Goal: Task Accomplishment & Management: Manage account settings

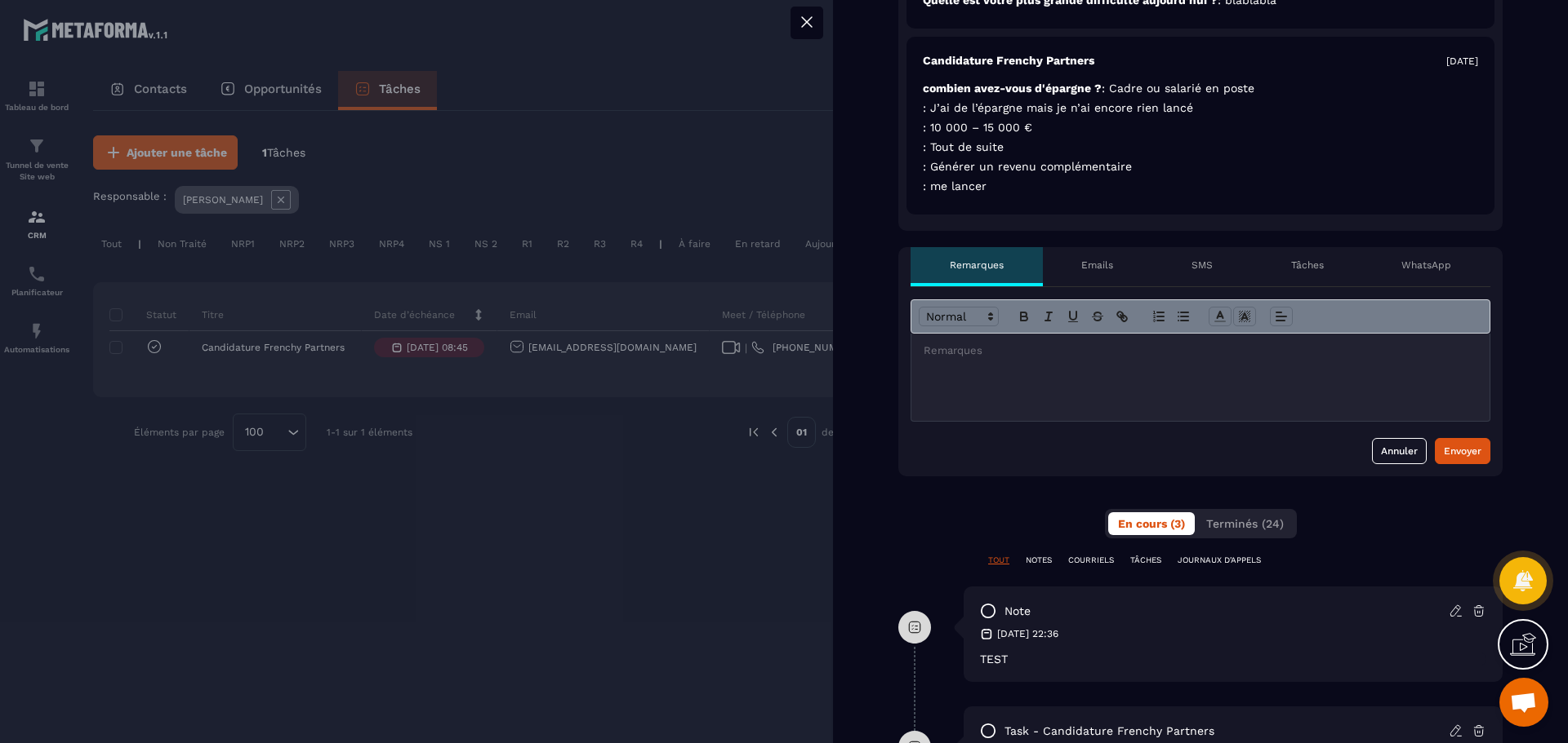
scroll to position [490, 0]
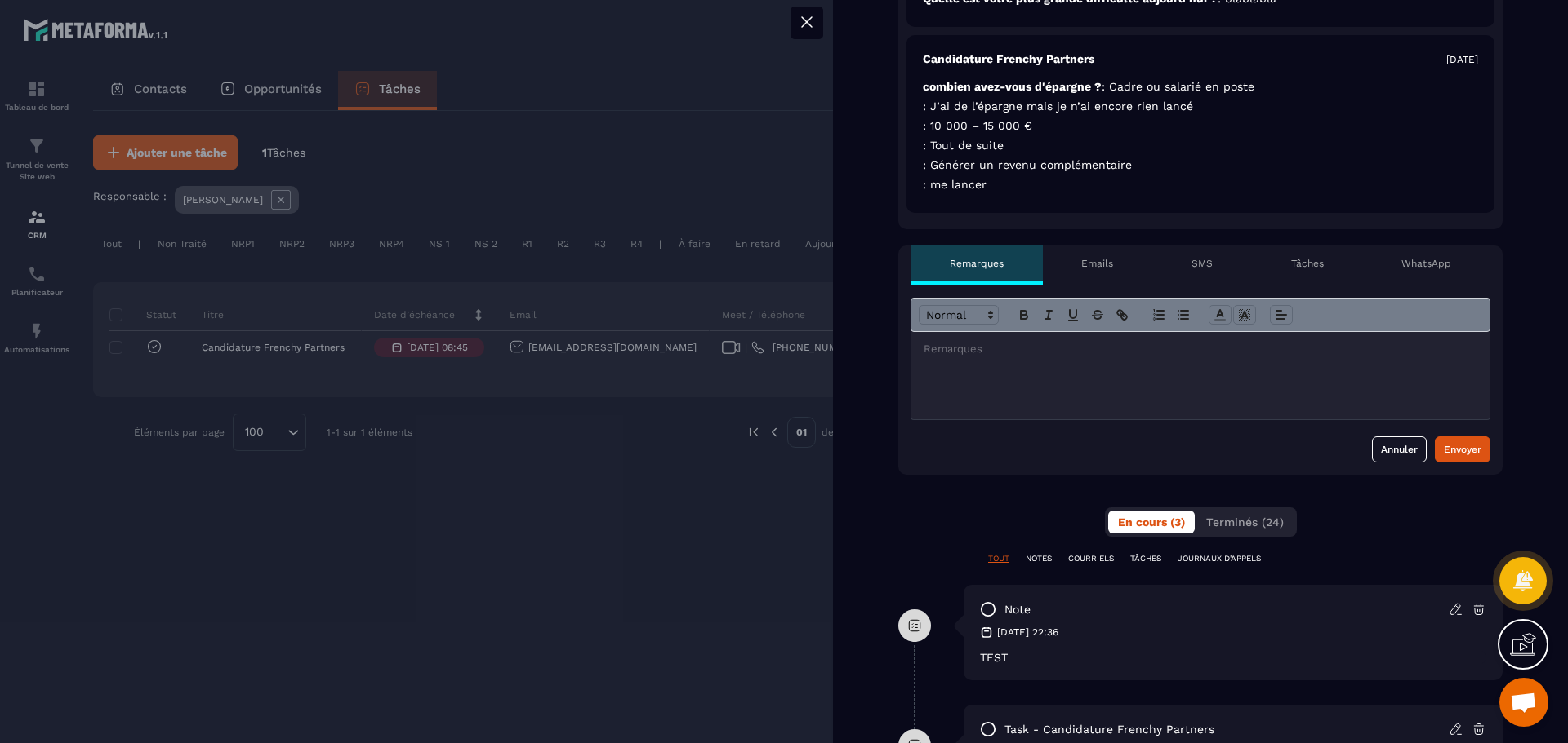
click at [1067, 352] on p at bounding box center [1201, 349] width 554 height 14
click at [1048, 359] on div at bounding box center [1200, 376] width 578 height 88
click at [1041, 359] on div at bounding box center [1200, 376] width 578 height 88
click at [933, 358] on div at bounding box center [1200, 376] width 578 height 88
click at [944, 358] on div at bounding box center [1200, 376] width 578 height 88
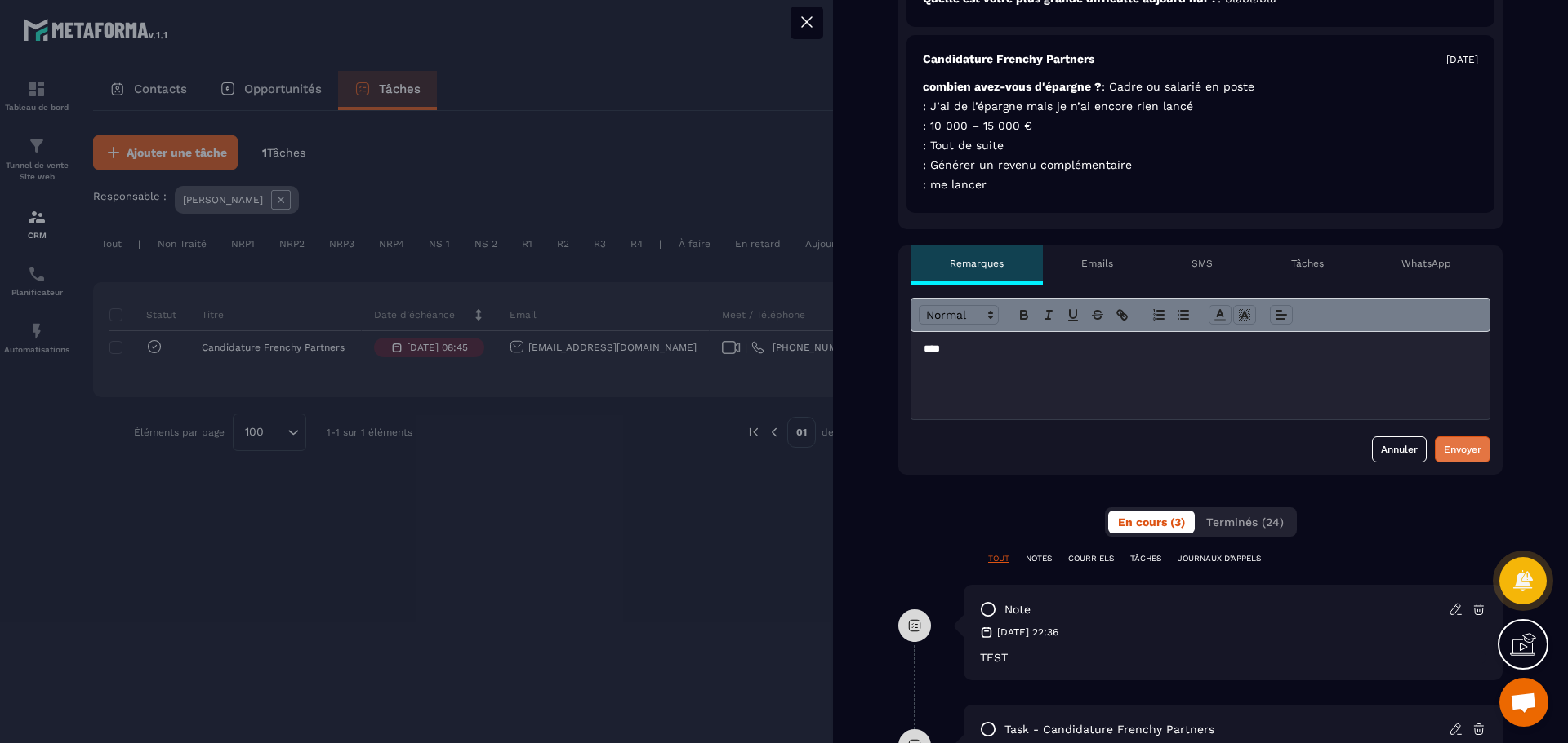
click at [1457, 446] on div "Envoyer" at bounding box center [1462, 449] width 38 height 16
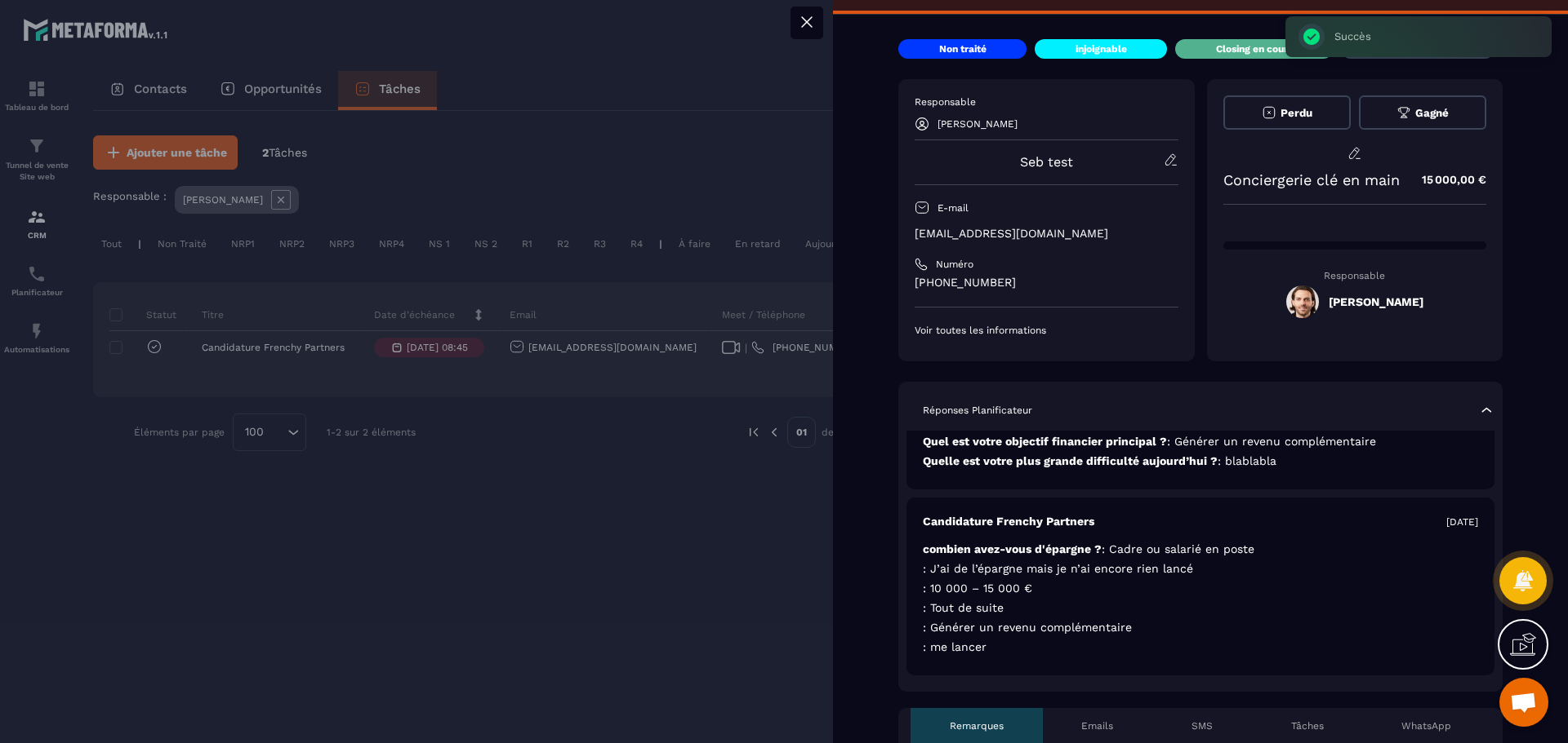
scroll to position [0, 0]
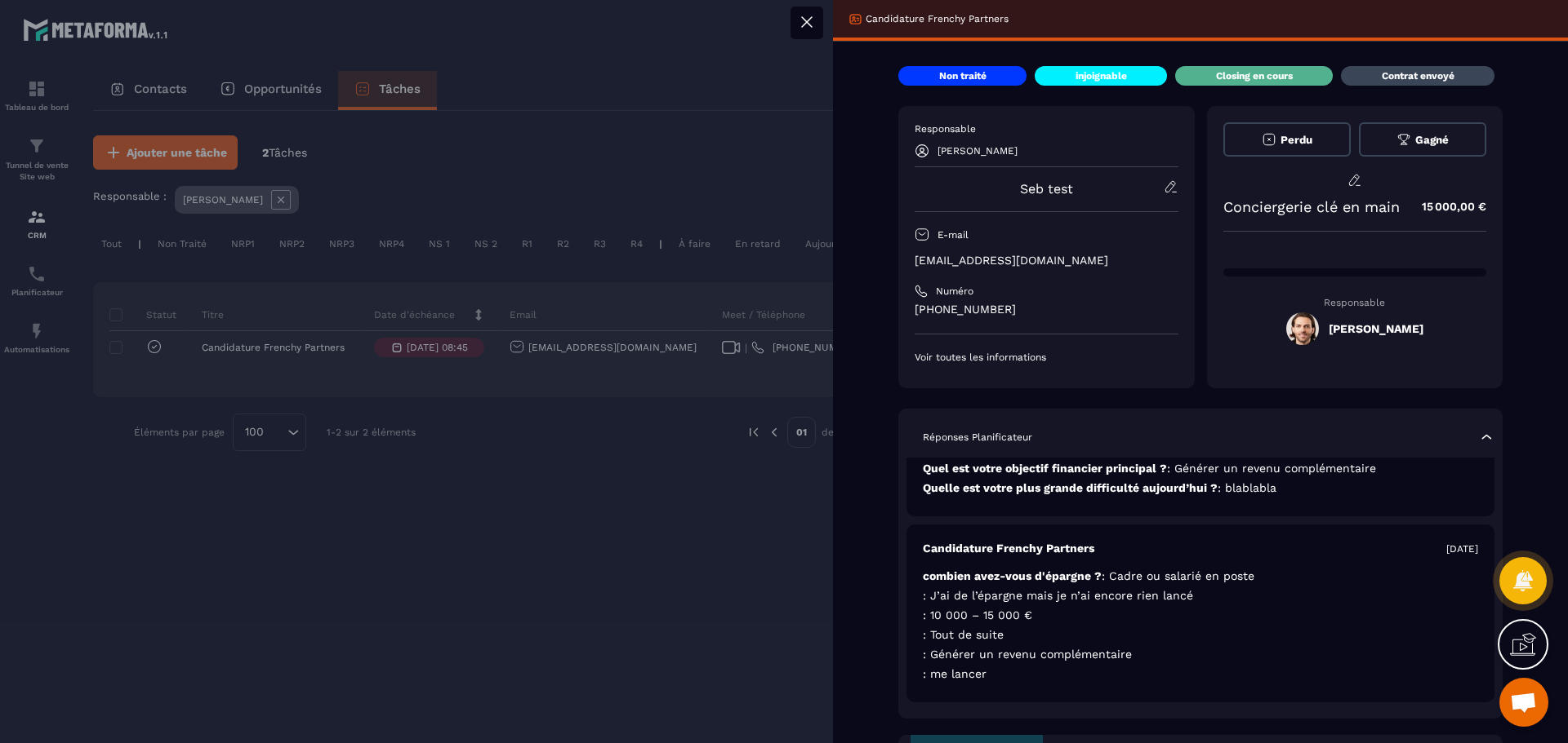
click at [1399, 134] on icon at bounding box center [1403, 139] width 14 height 14
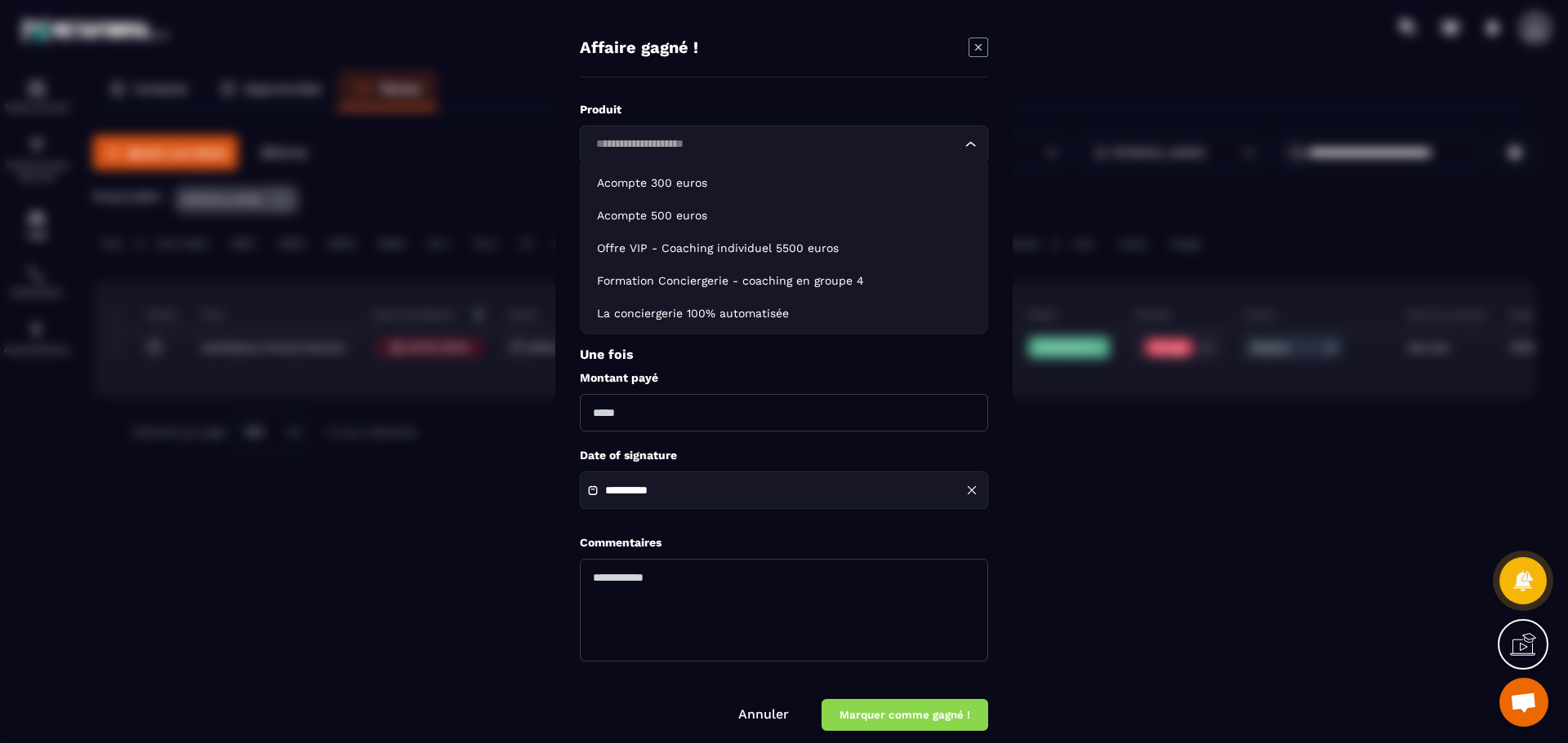
click at [678, 142] on input "Search for option" at bounding box center [775, 145] width 370 height 18
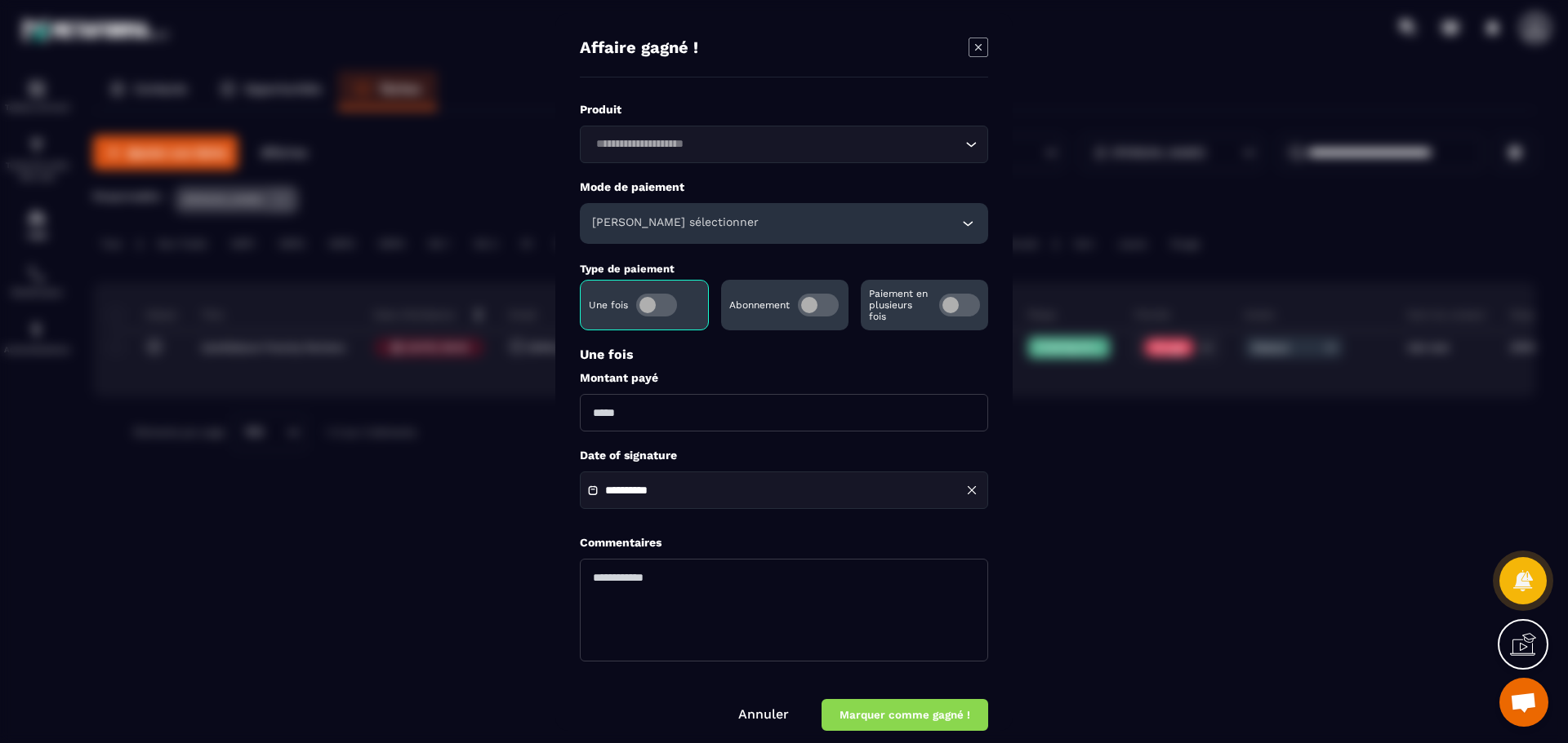
click at [812, 78] on div "**********" at bounding box center [784, 372] width 457 height 718
click at [769, 227] on div "[PERSON_NAME] sélectionner" at bounding box center [783, 224] width 408 height 40
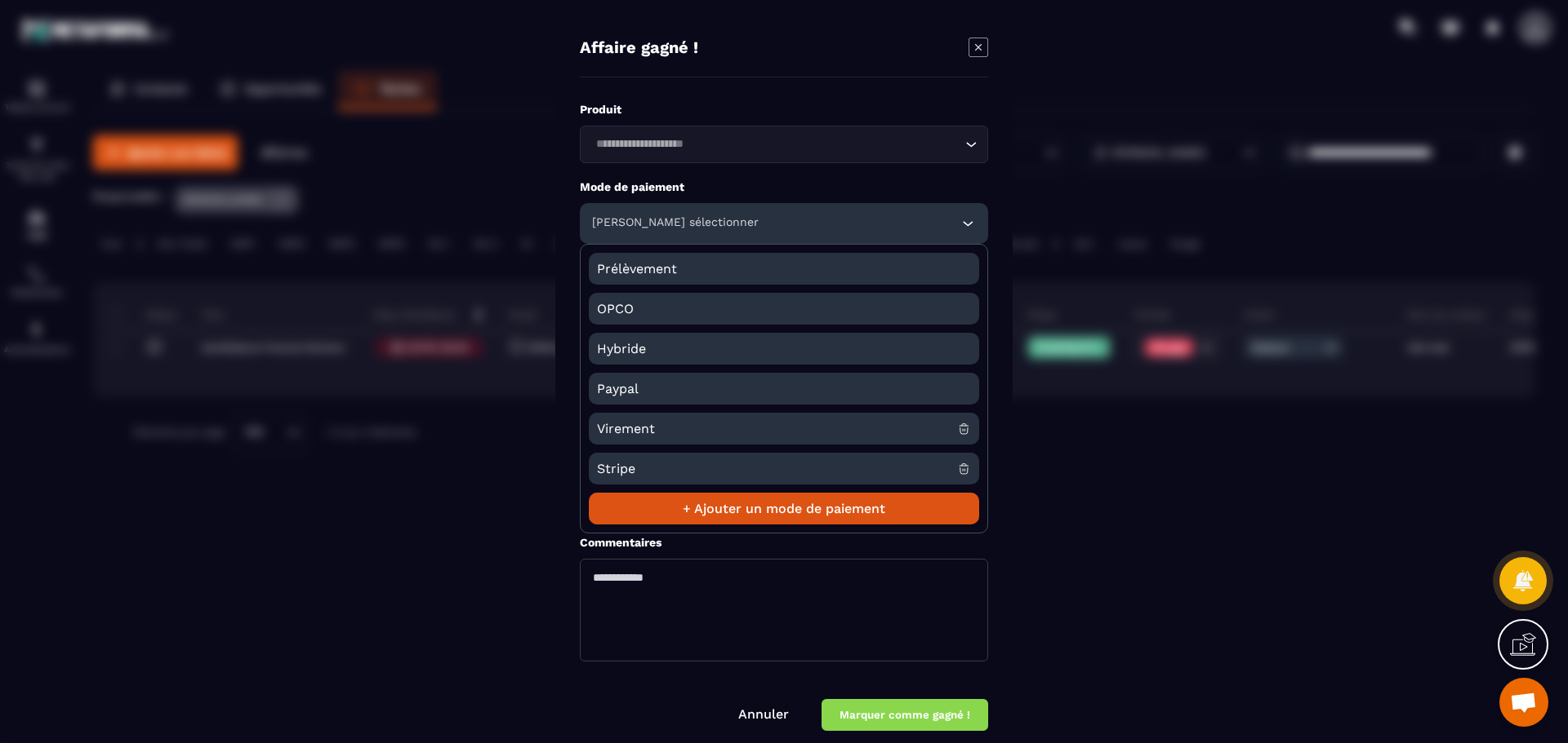
click at [681, 426] on span "Virement" at bounding box center [776, 428] width 360 height 32
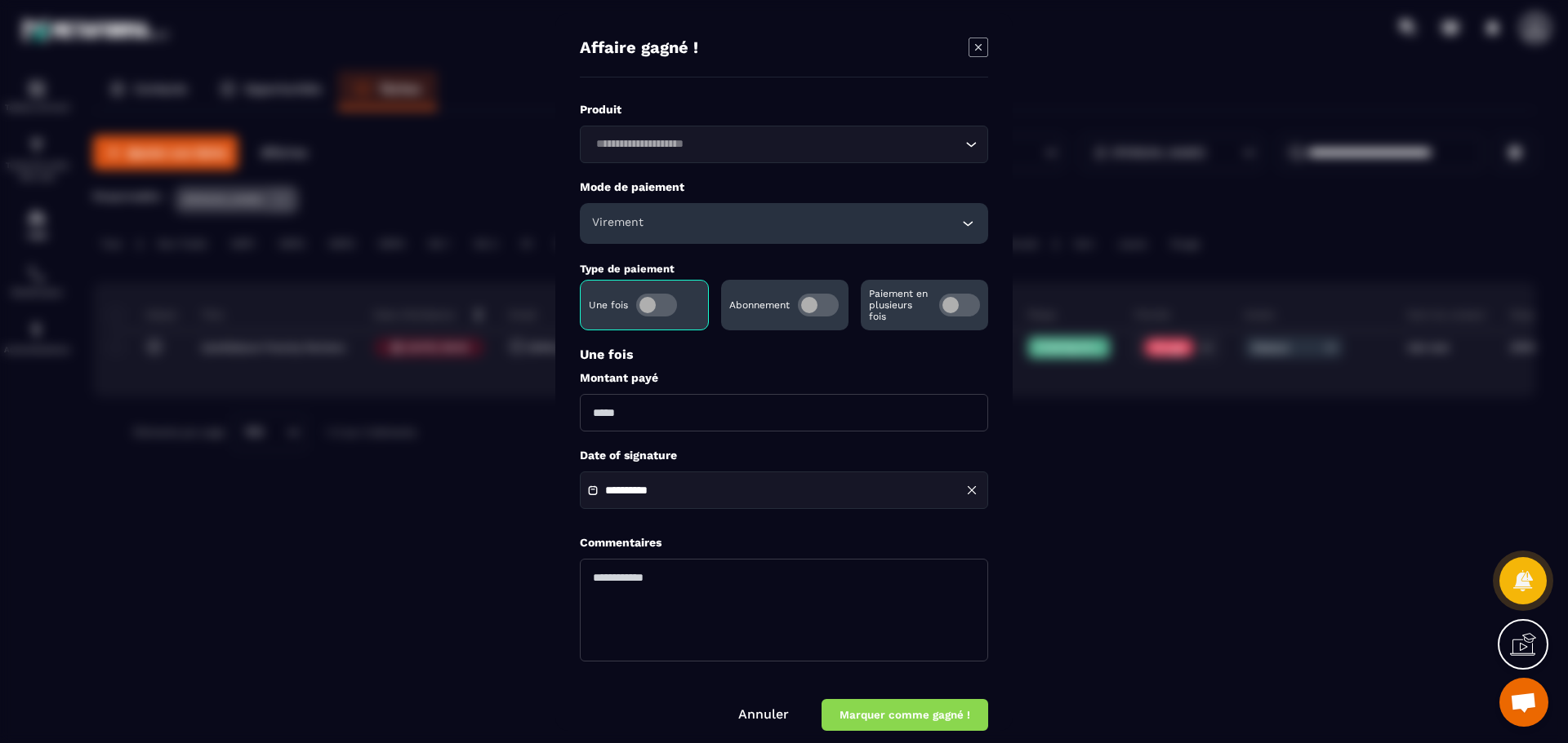
click at [644, 418] on input "Modal window" at bounding box center [783, 412] width 408 height 38
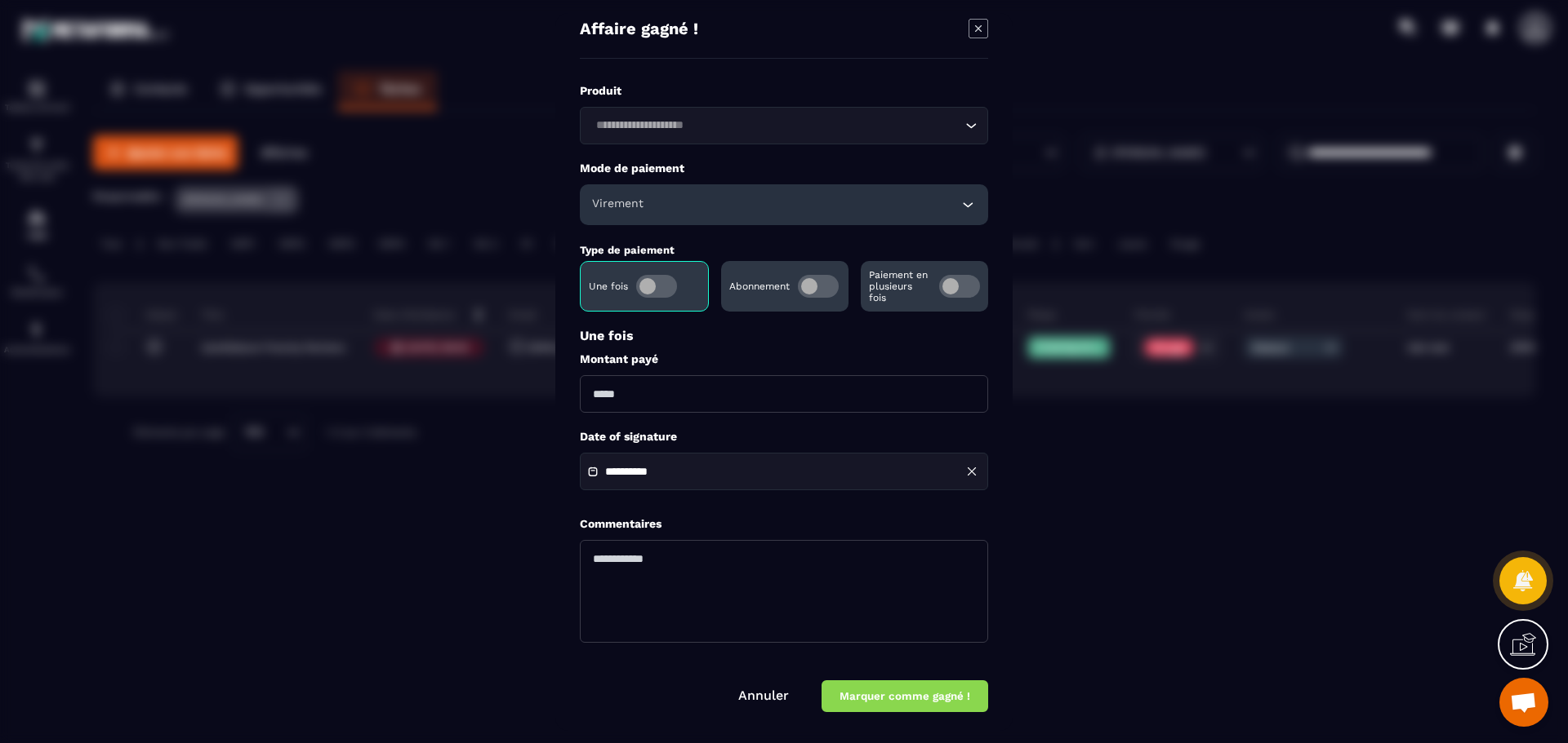
scroll to position [24, 0]
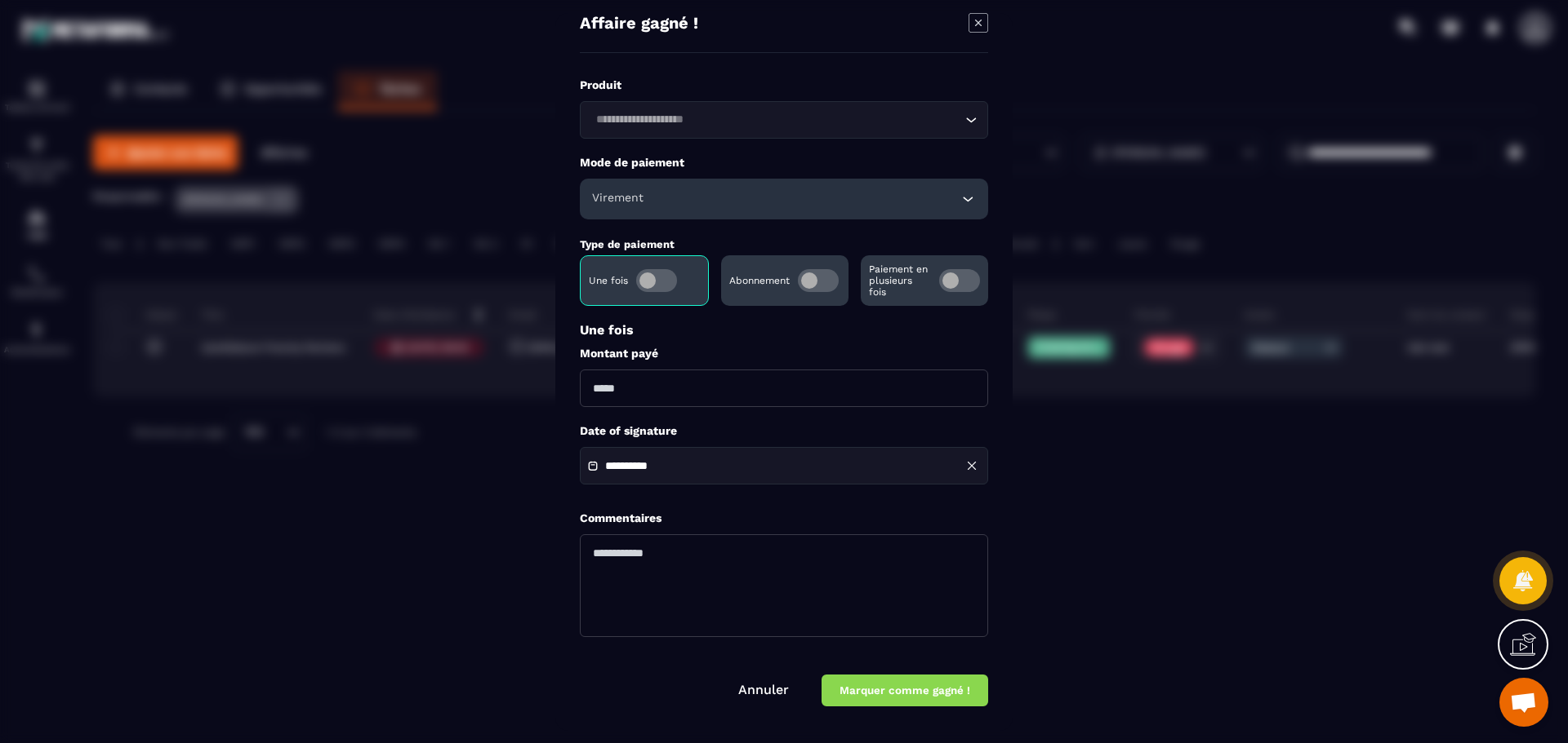
click at [790, 562] on textarea "Modal window" at bounding box center [783, 586] width 408 height 103
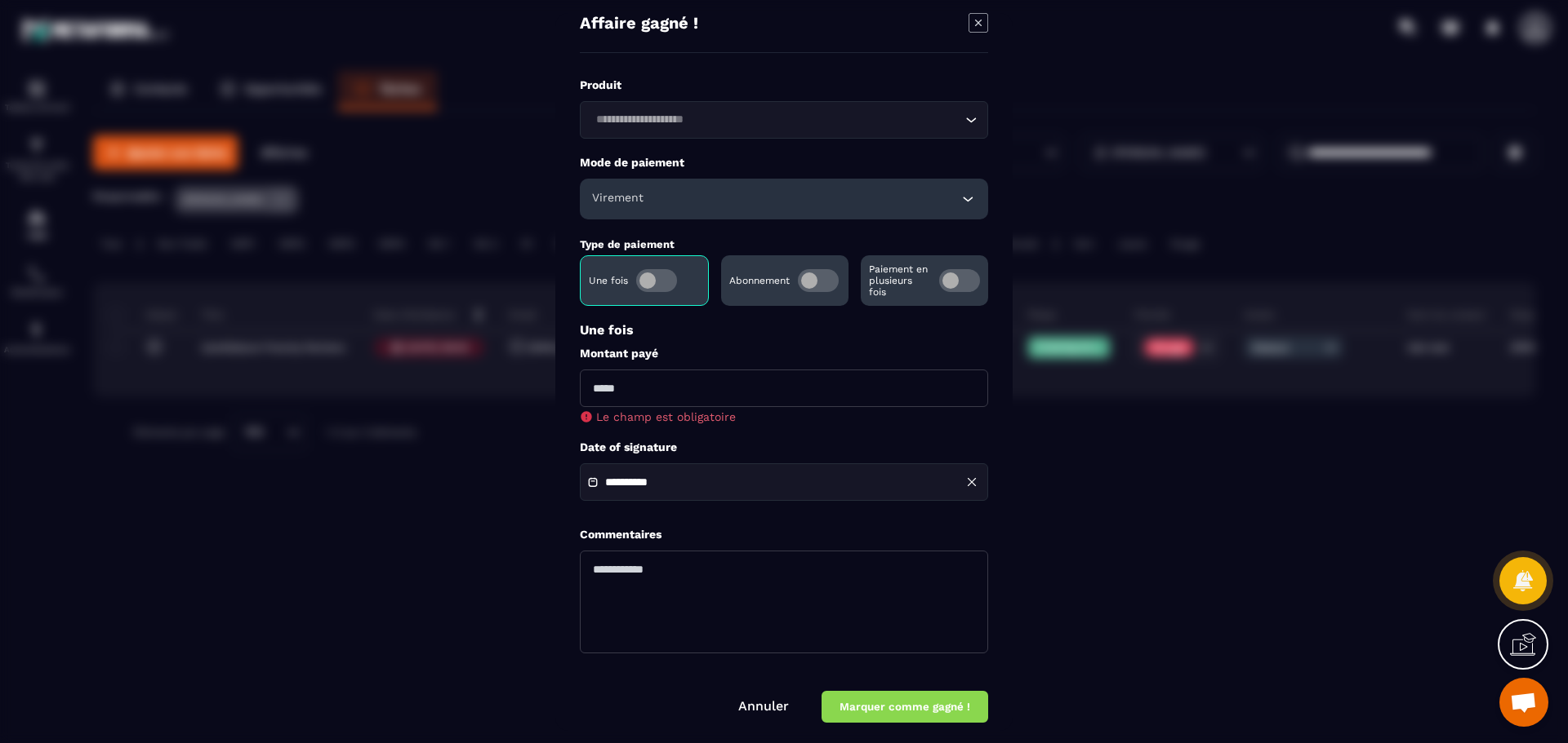
click at [976, 18] on icon "Modal window" at bounding box center [978, 23] width 19 height 19
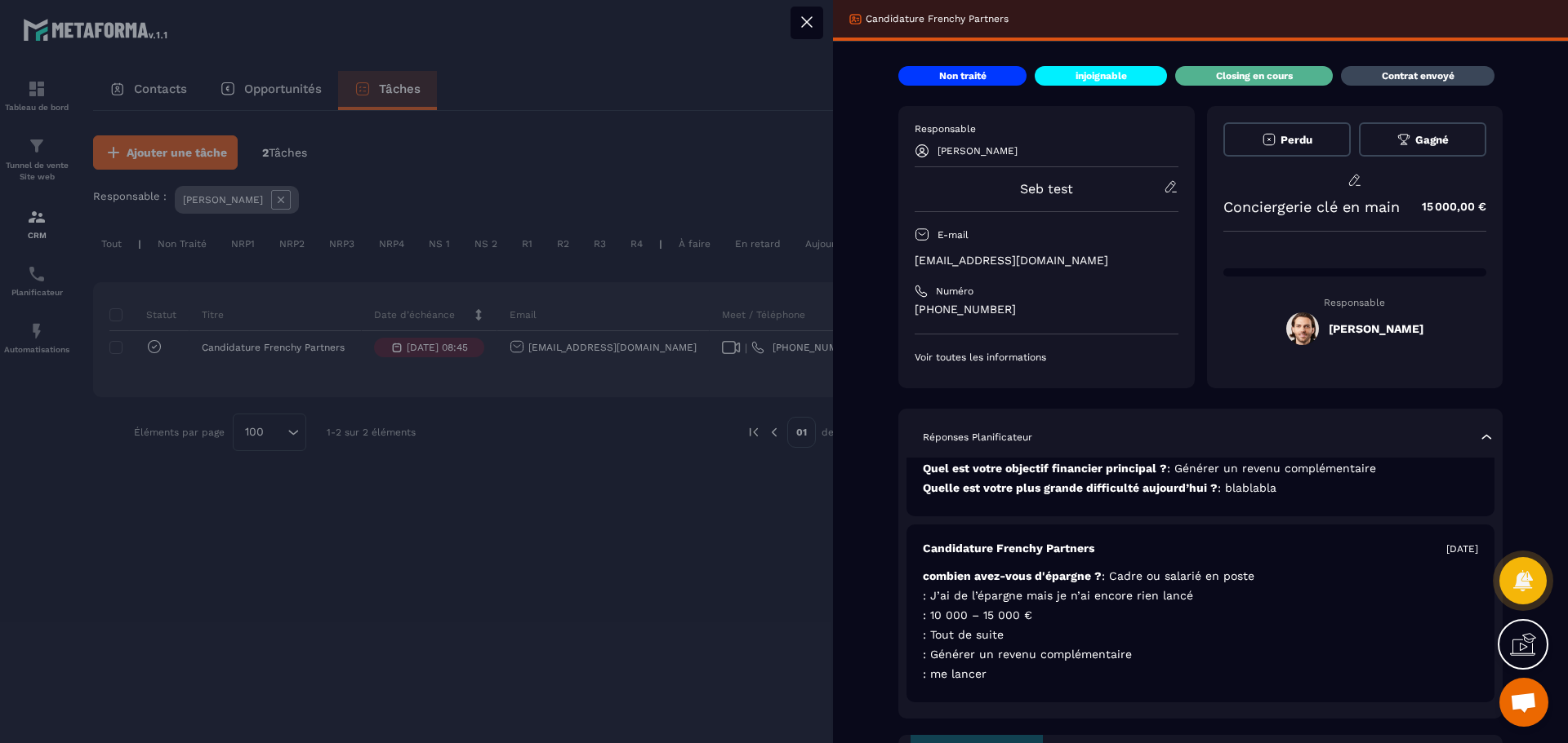
click at [802, 13] on icon at bounding box center [806, 22] width 19 height 19
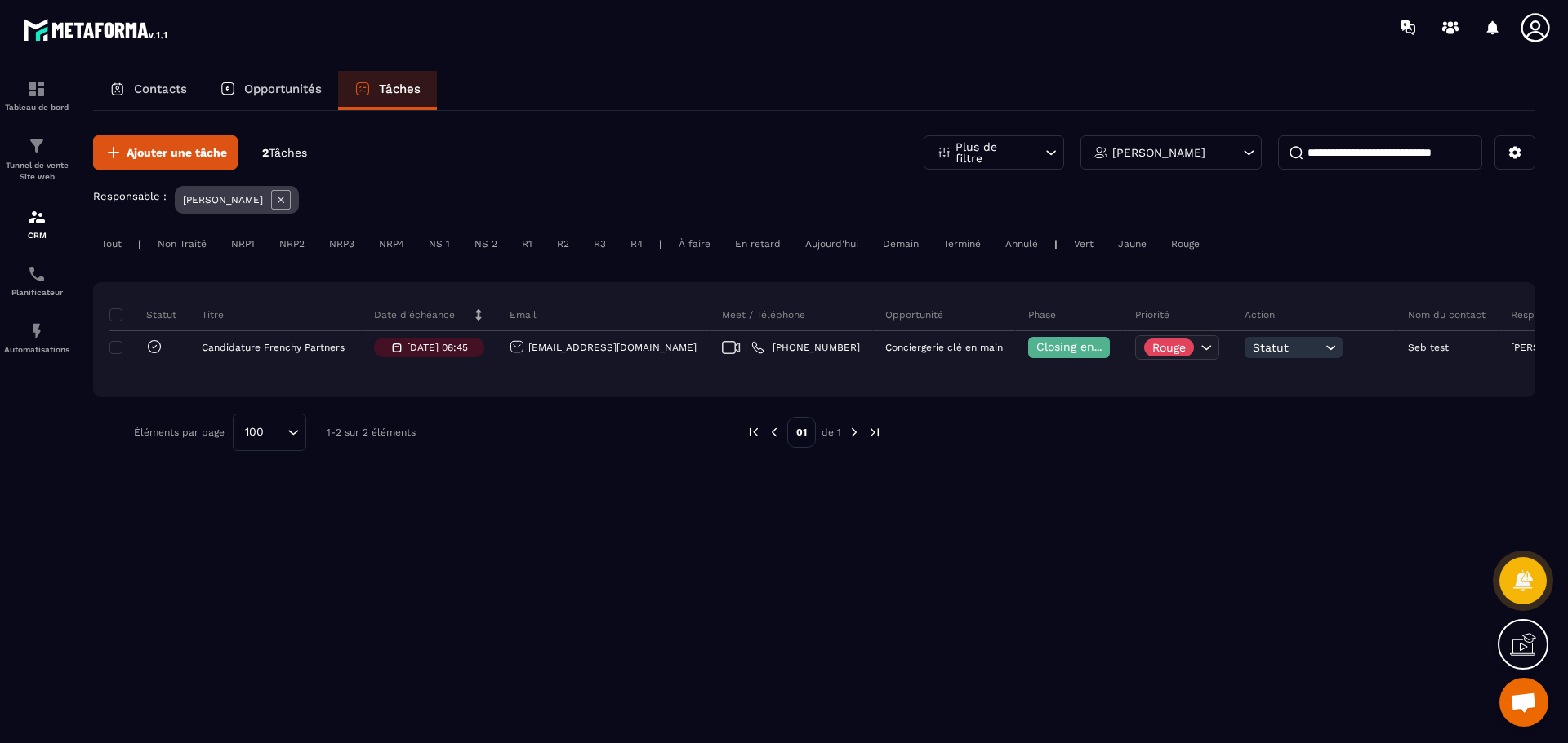
click at [245, 244] on div "NRP1" at bounding box center [242, 244] width 40 height 19
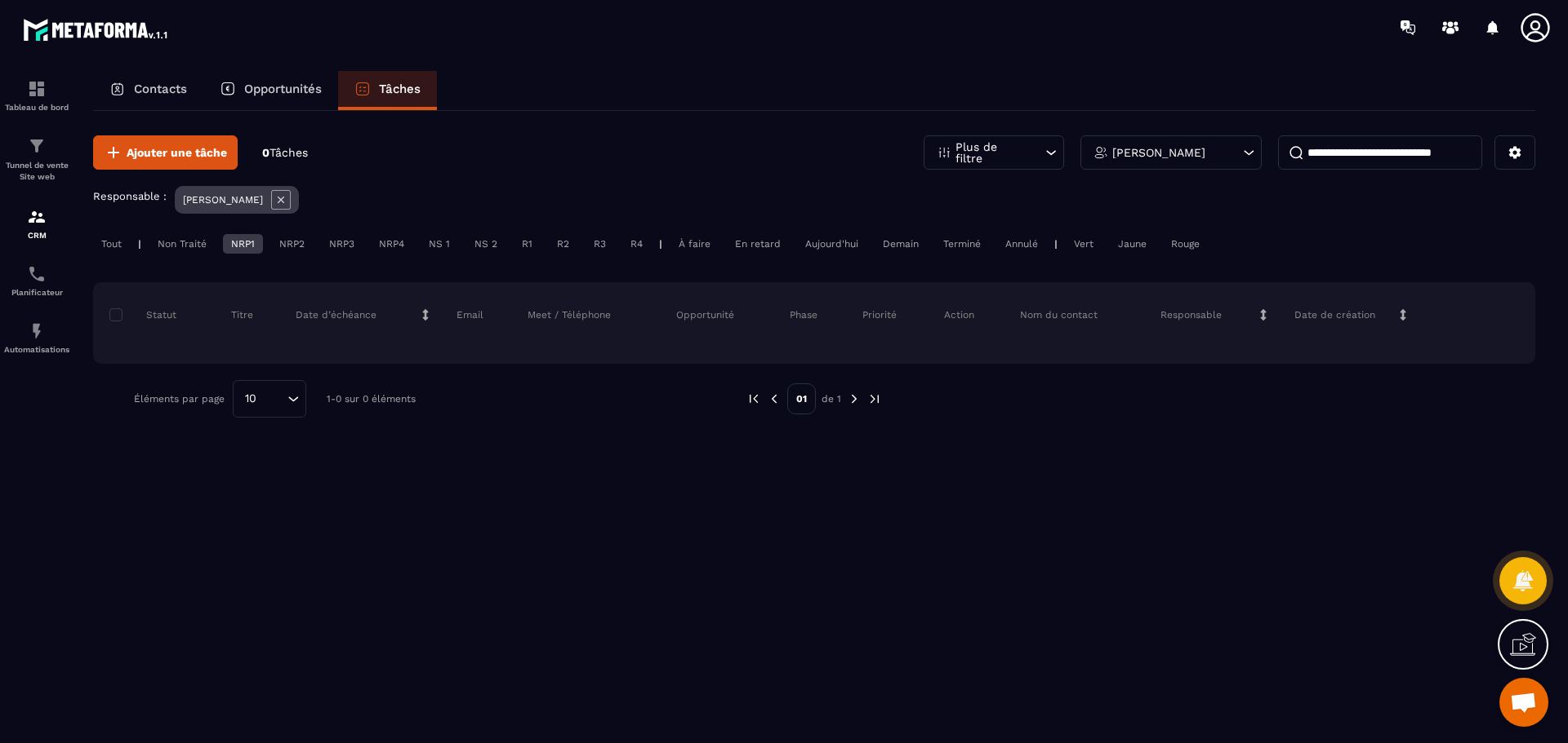
click at [245, 244] on div "NRP1" at bounding box center [242, 244] width 40 height 19
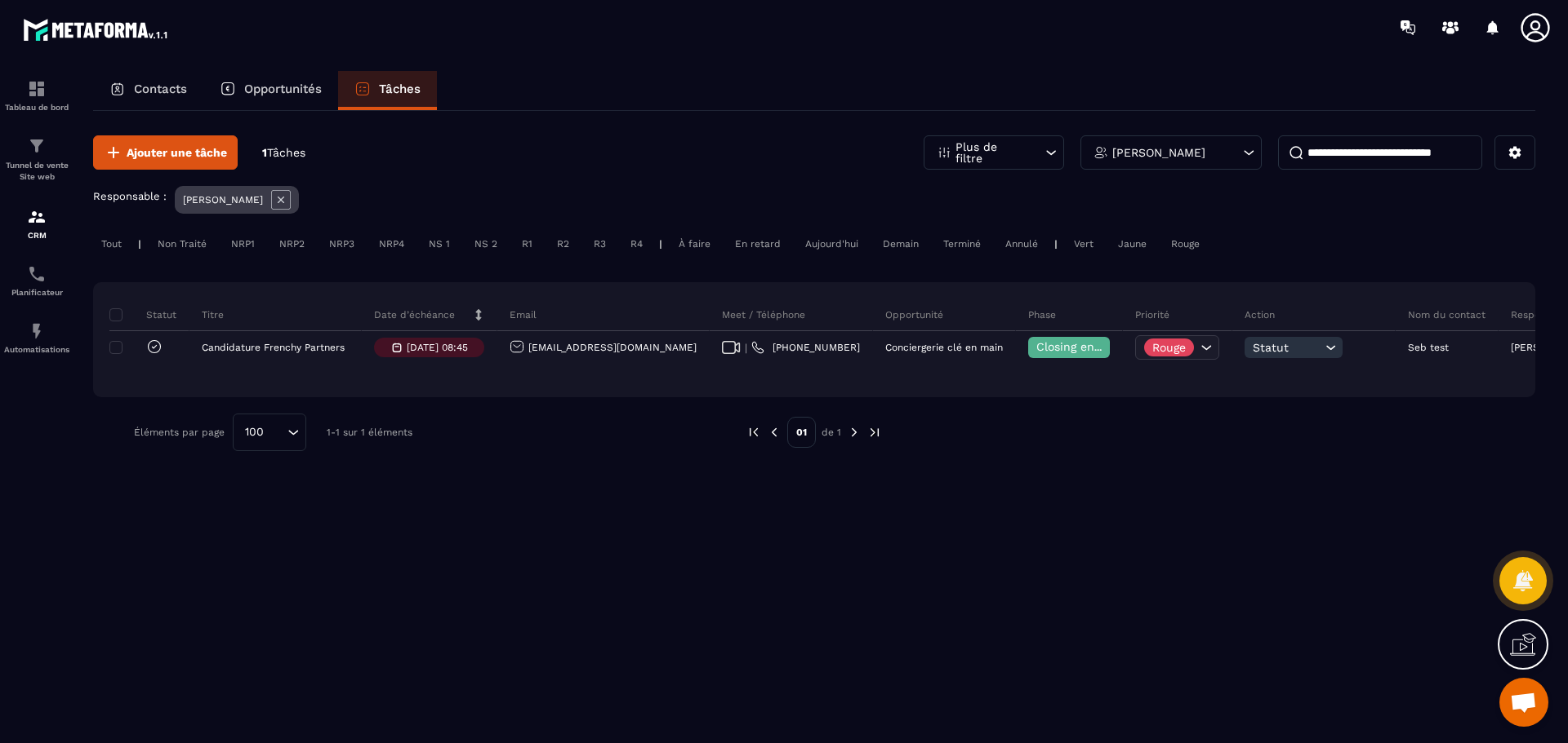
click at [190, 243] on div "Non Traité" at bounding box center [182, 244] width 66 height 19
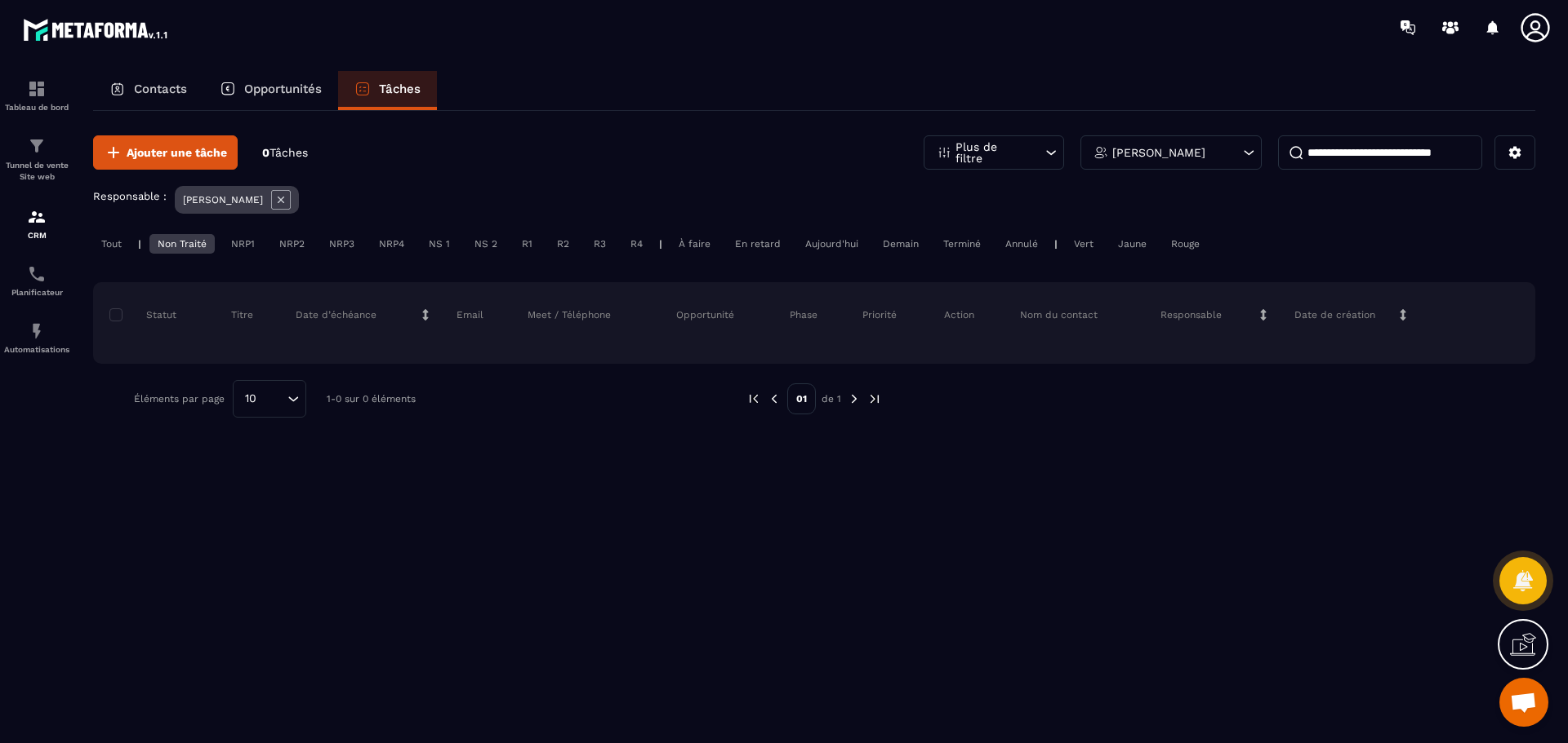
click at [191, 248] on div "Non Traité" at bounding box center [182, 244] width 66 height 19
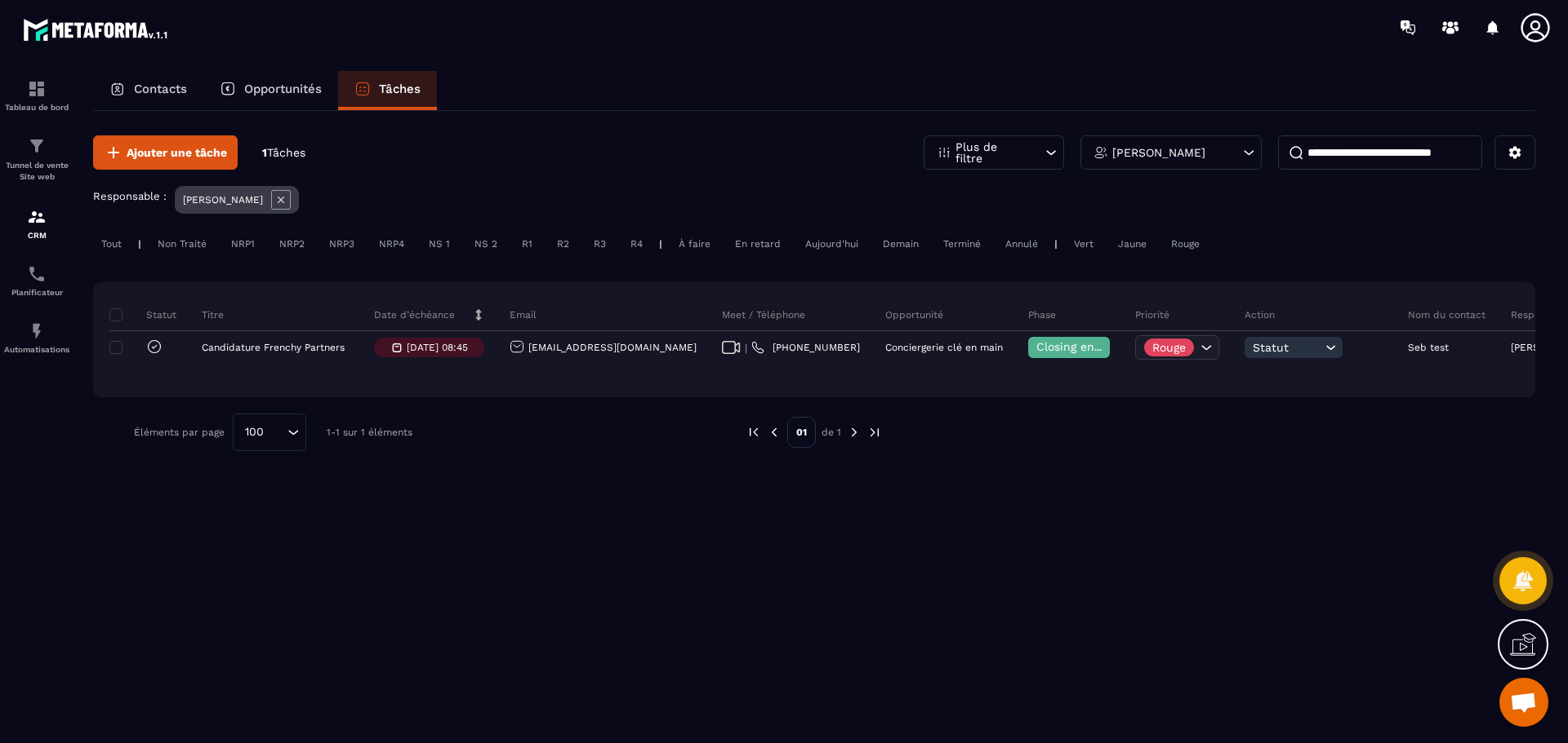
click at [1205, 150] on p "[PERSON_NAME]" at bounding box center [1158, 152] width 94 height 12
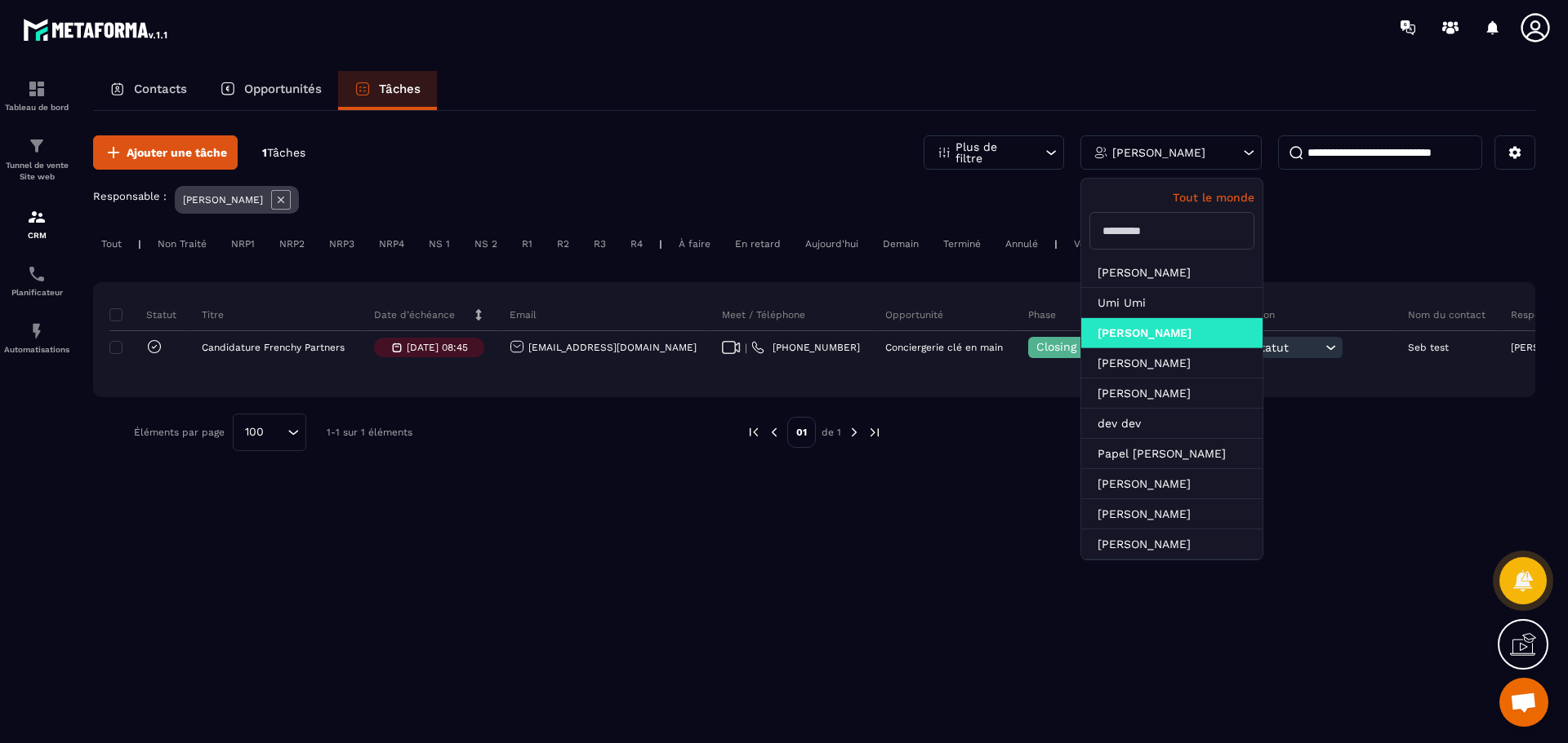
click at [1215, 196] on p "Tout le monde" at bounding box center [1172, 198] width 165 height 13
click at [734, 168] on div "Ajouter une tâche 1 Tâches Plus de filtre Tout le monde Tout le monde Lara D [P…" at bounding box center [814, 153] width 1442 height 35
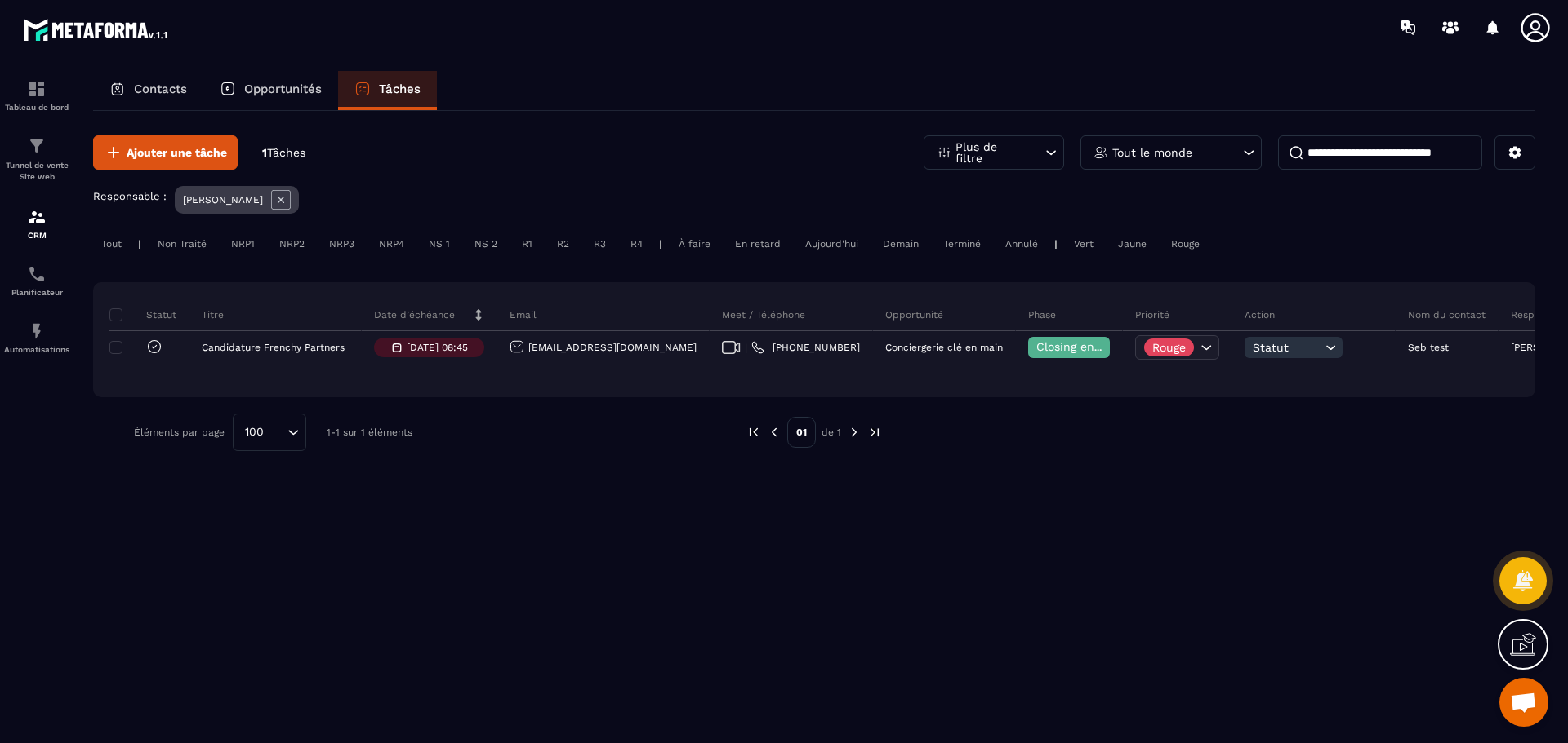
click at [180, 237] on div "Non Traité" at bounding box center [182, 244] width 66 height 19
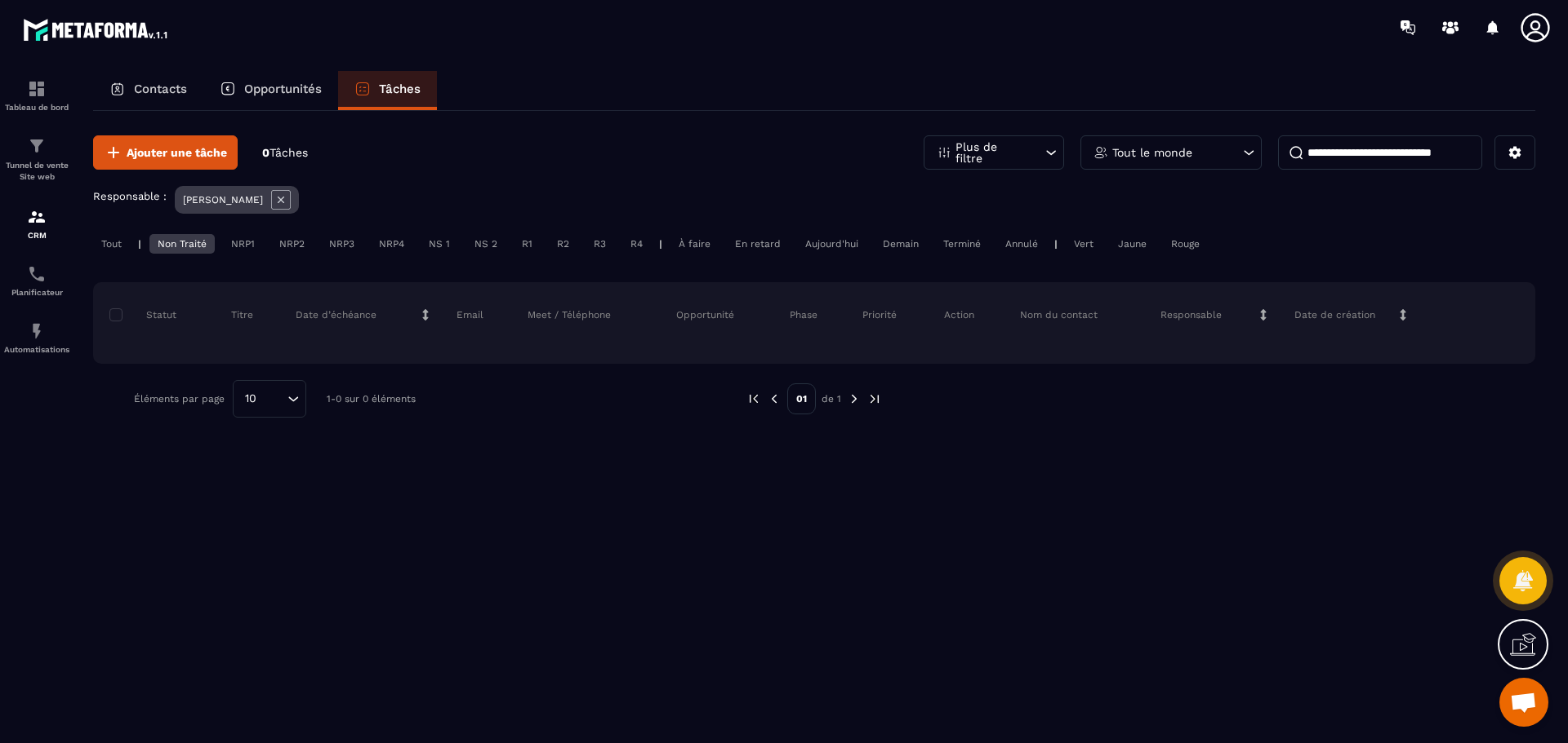
click at [179, 238] on div "Non Traité" at bounding box center [182, 244] width 66 height 19
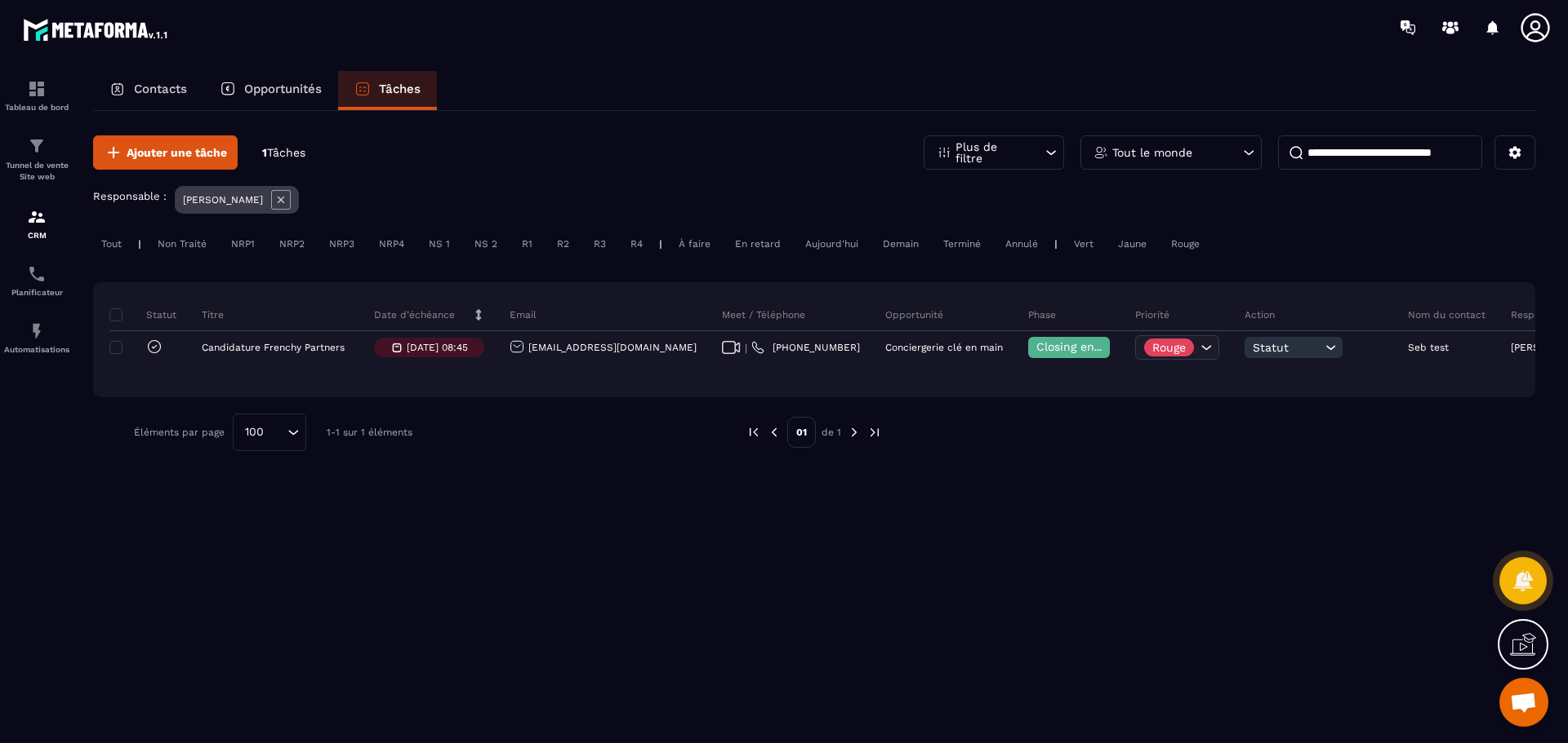
click at [524, 242] on div "R1" at bounding box center [527, 244] width 27 height 19
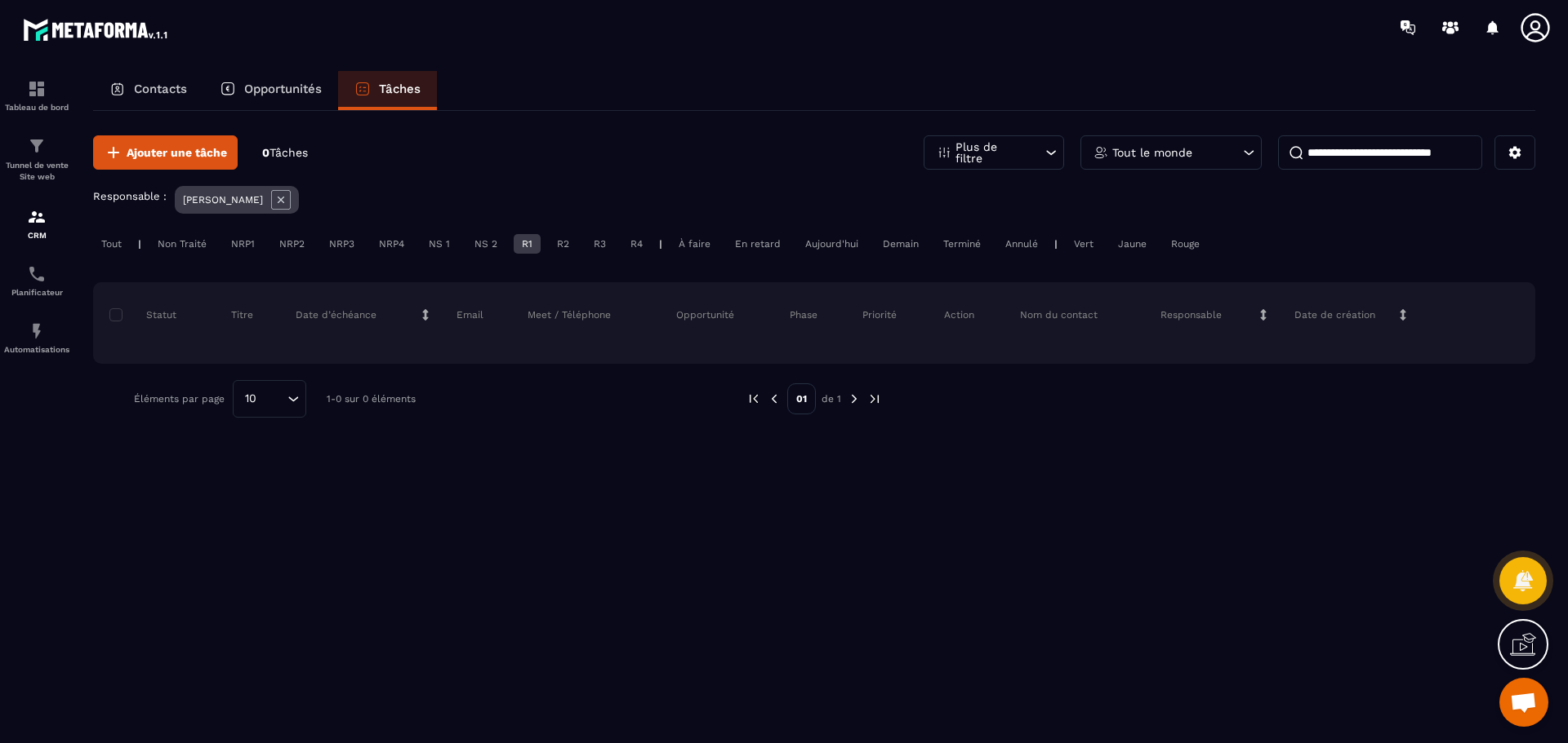
click at [200, 240] on div "Non Traité" at bounding box center [182, 244] width 66 height 19
click at [525, 242] on div "R1" at bounding box center [527, 244] width 27 height 19
click at [195, 246] on div "Non Traité" at bounding box center [182, 244] width 66 height 19
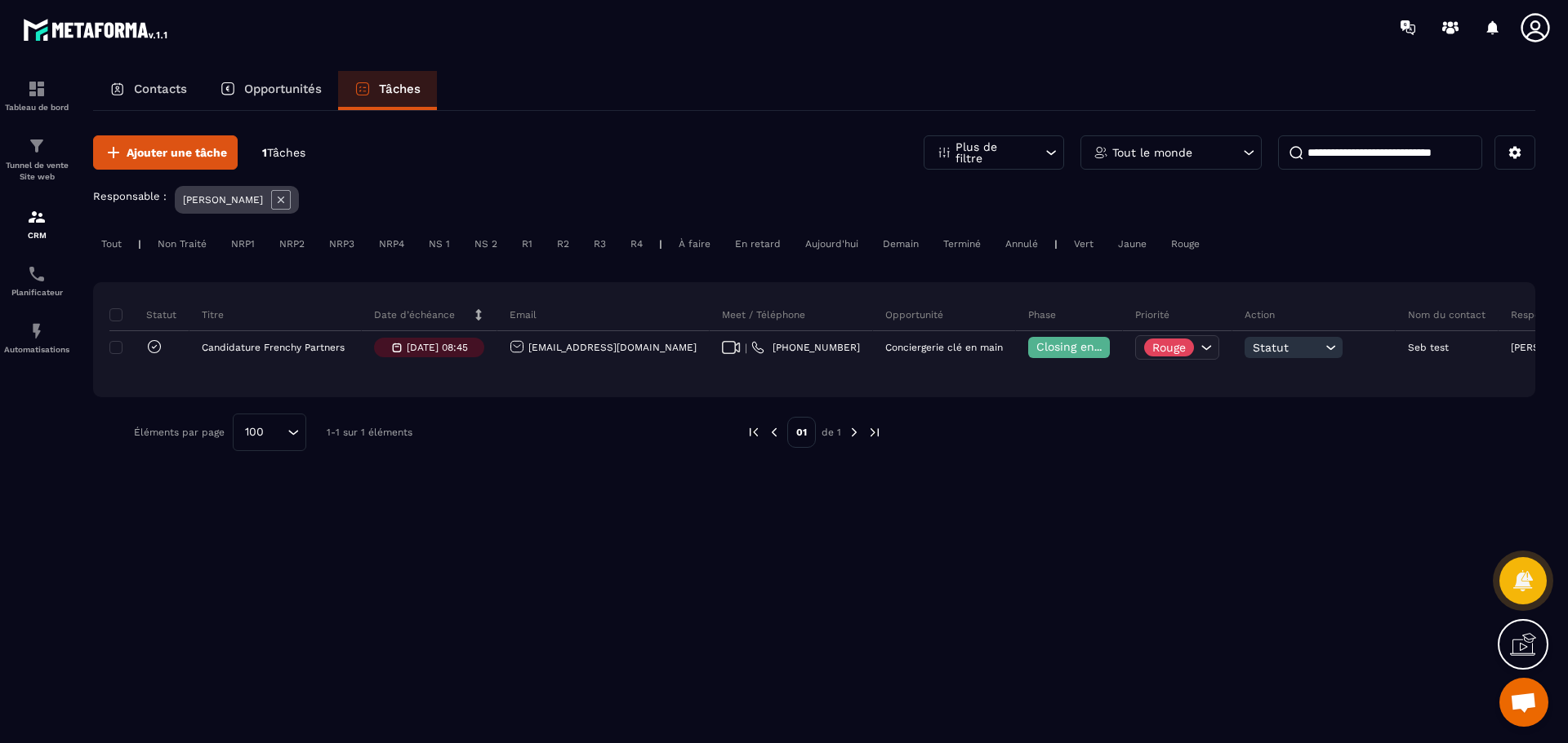
drag, startPoint x: 292, startPoint y: 199, endPoint x: 287, endPoint y: 207, distance: 9.4
click at [290, 199] on icon at bounding box center [281, 199] width 19 height 19
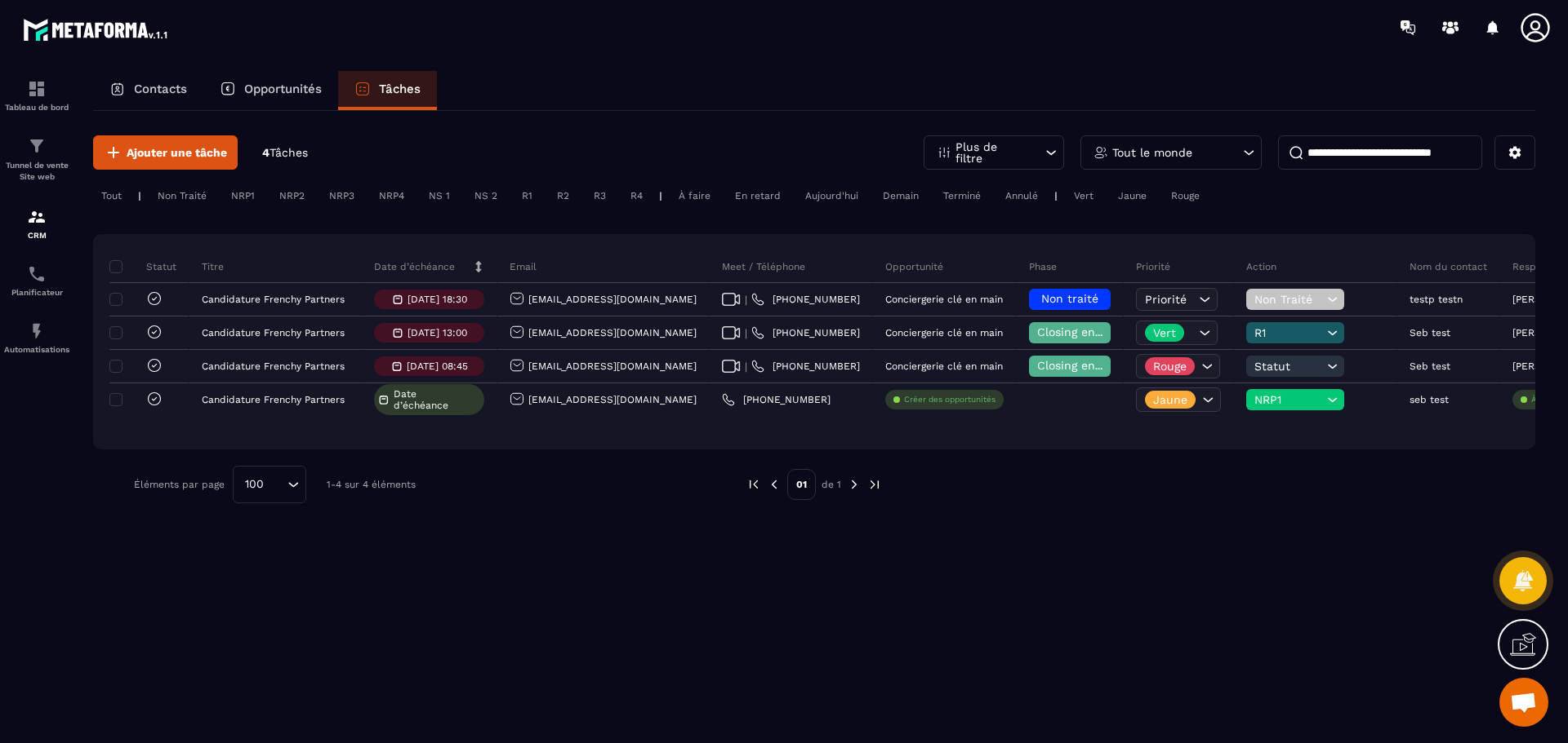
click at [186, 194] on div "Non Traité" at bounding box center [182, 196] width 66 height 19
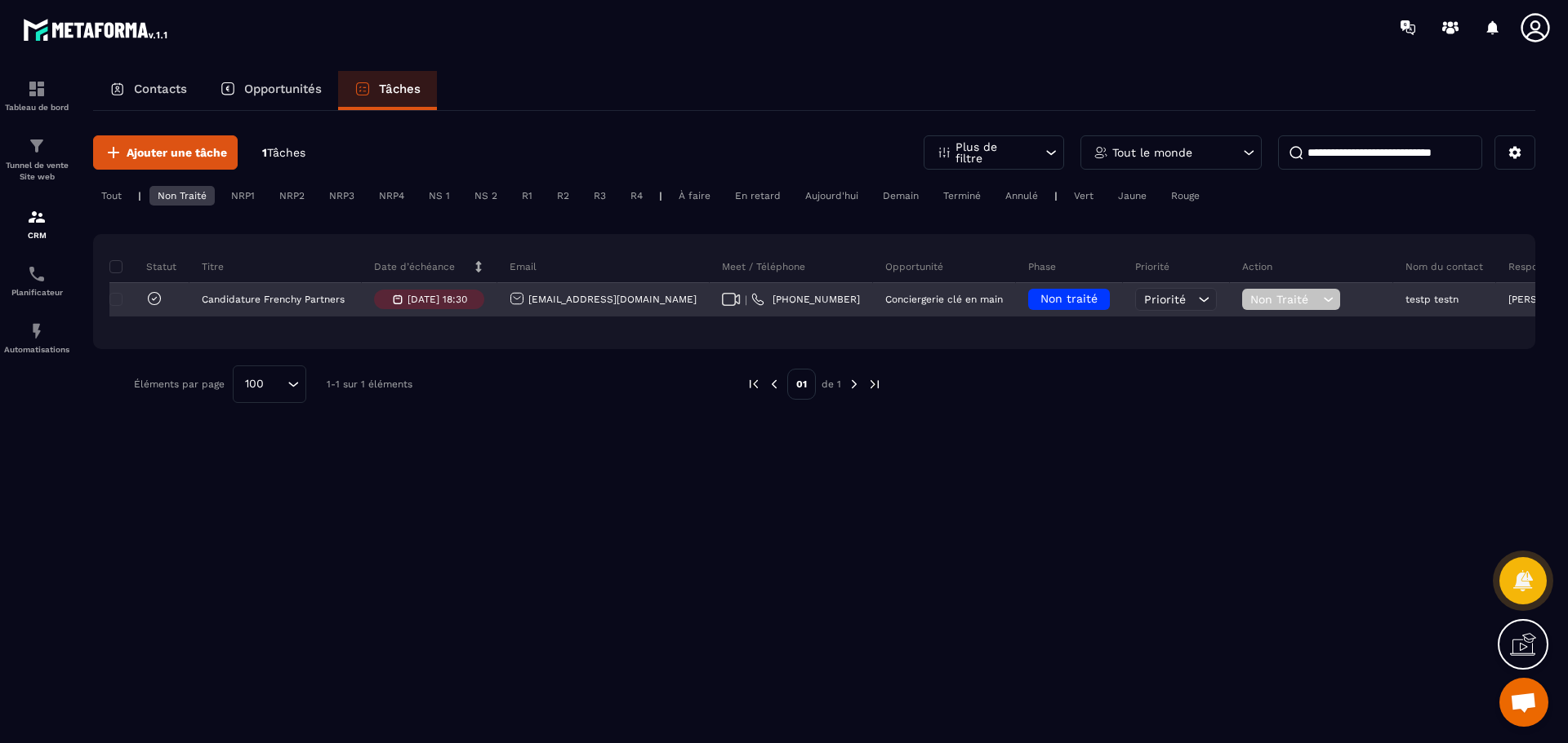
click at [1250, 300] on span "Non Traité" at bounding box center [1284, 300] width 68 height 13
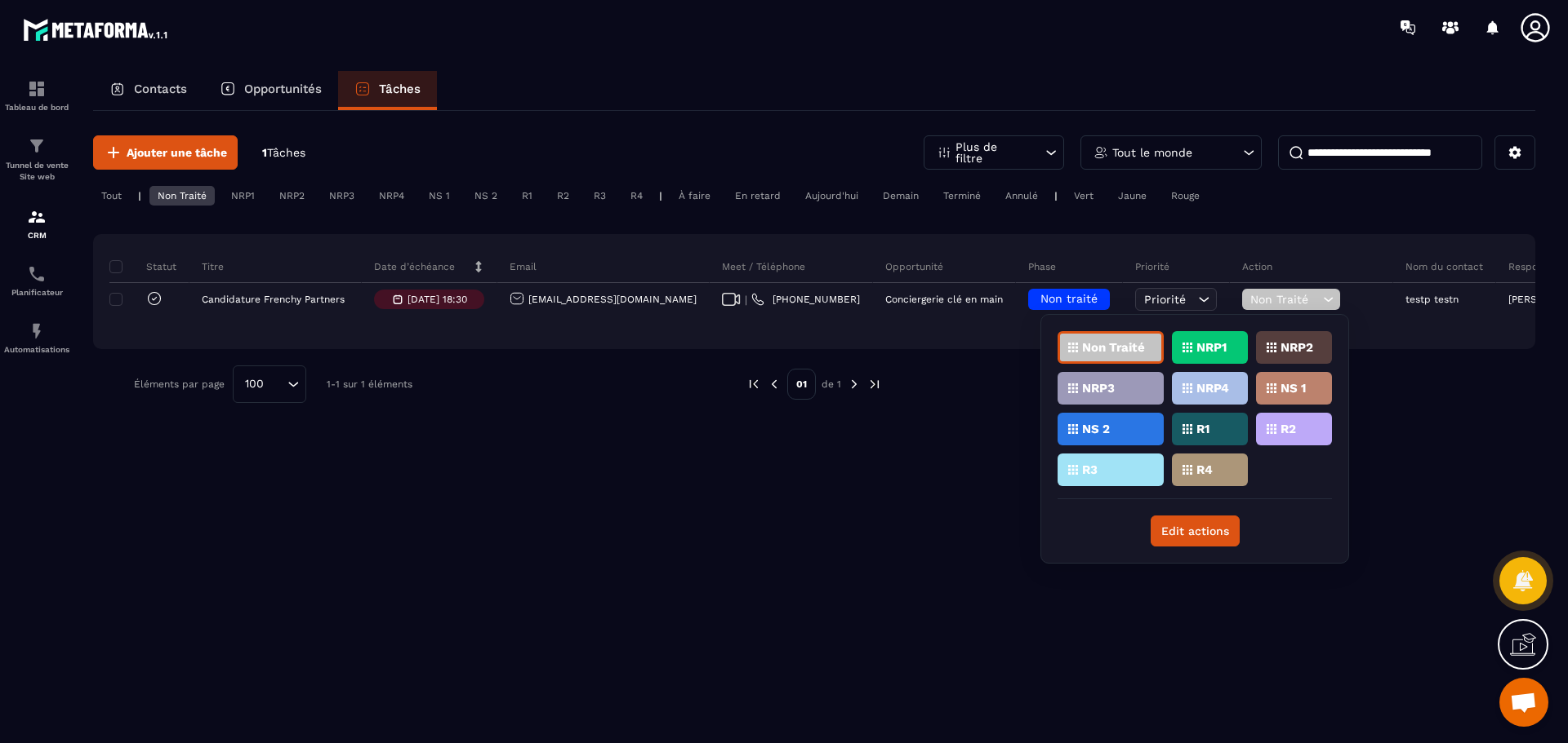
click at [1199, 422] on div "R1" at bounding box center [1209, 429] width 76 height 33
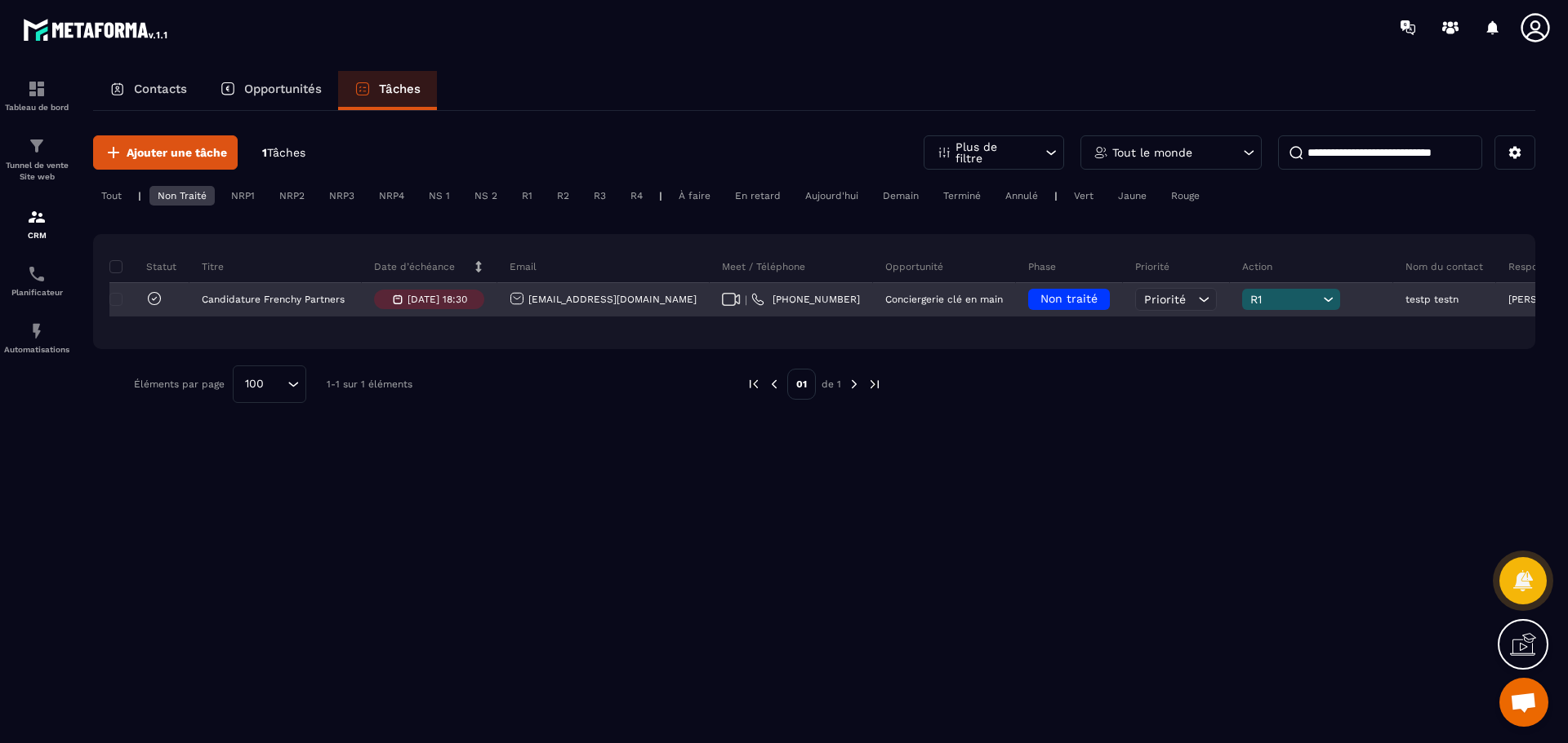
click at [1242, 308] on div "R1" at bounding box center [1291, 300] width 98 height 21
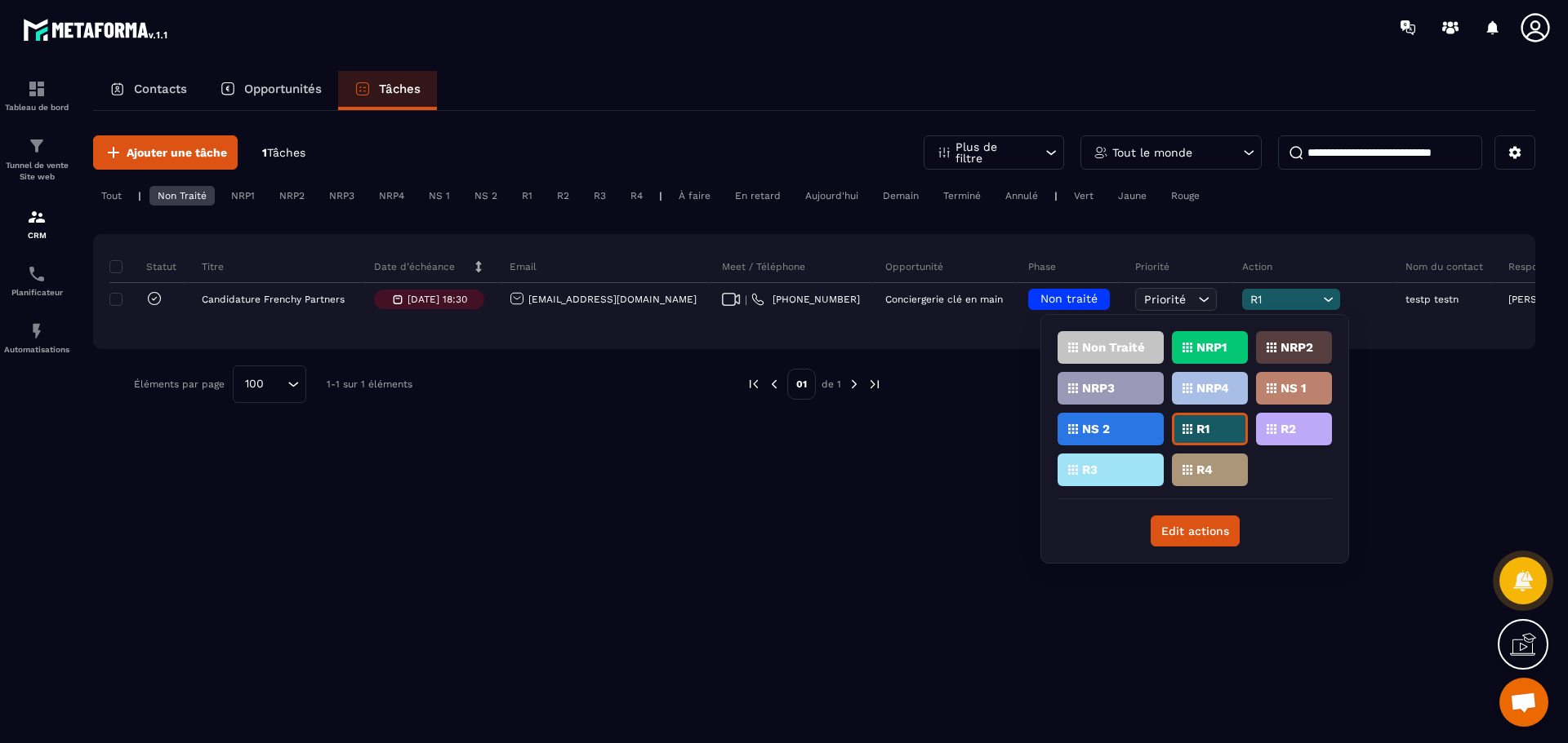
click at [1272, 423] on div "R2" at bounding box center [1293, 429] width 76 height 33
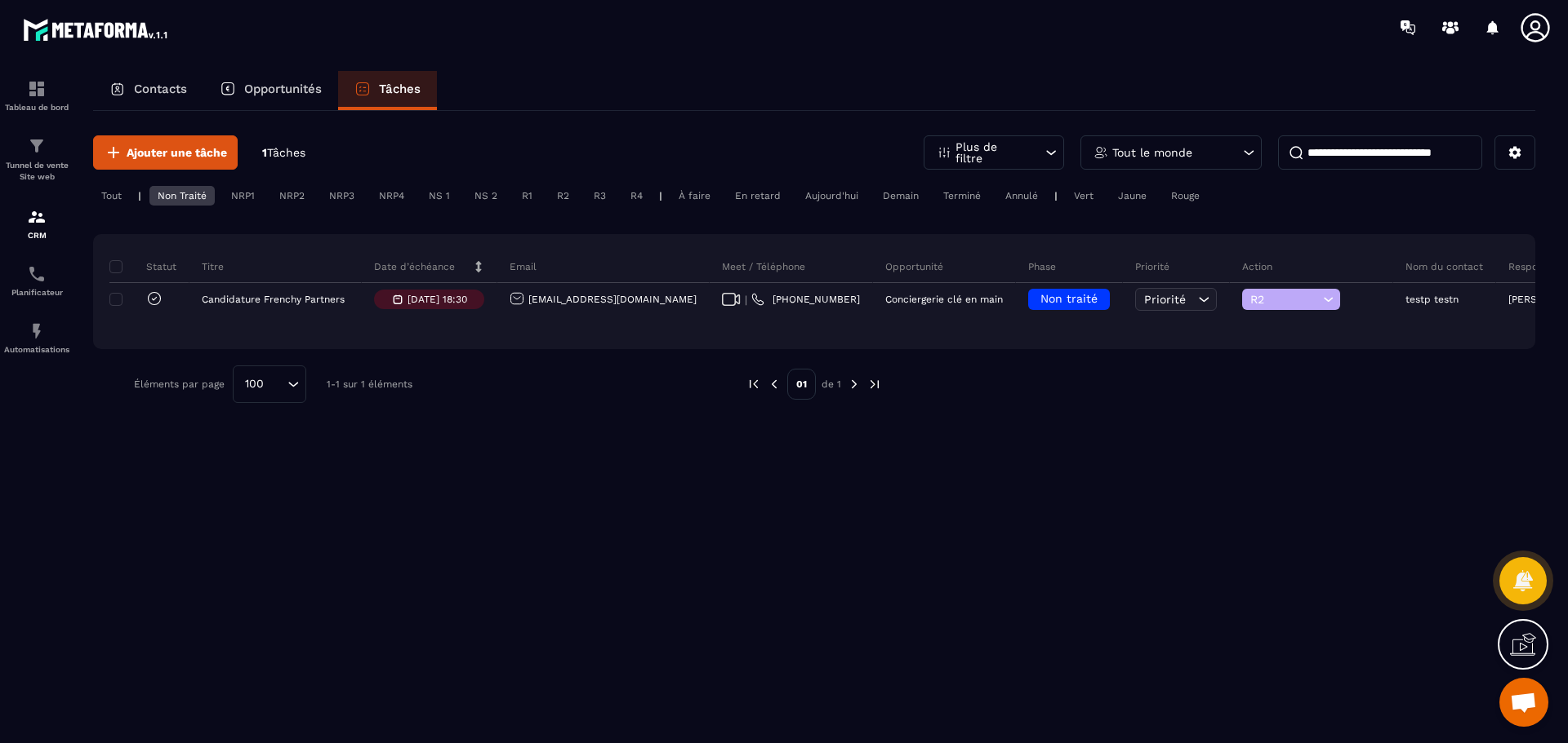
click at [1212, 422] on div "Ajouter une tâche 1 Tâches Plus de filtre Tout le monde Tout | Non Traité NRP1 …" at bounding box center [814, 269] width 1442 height 317
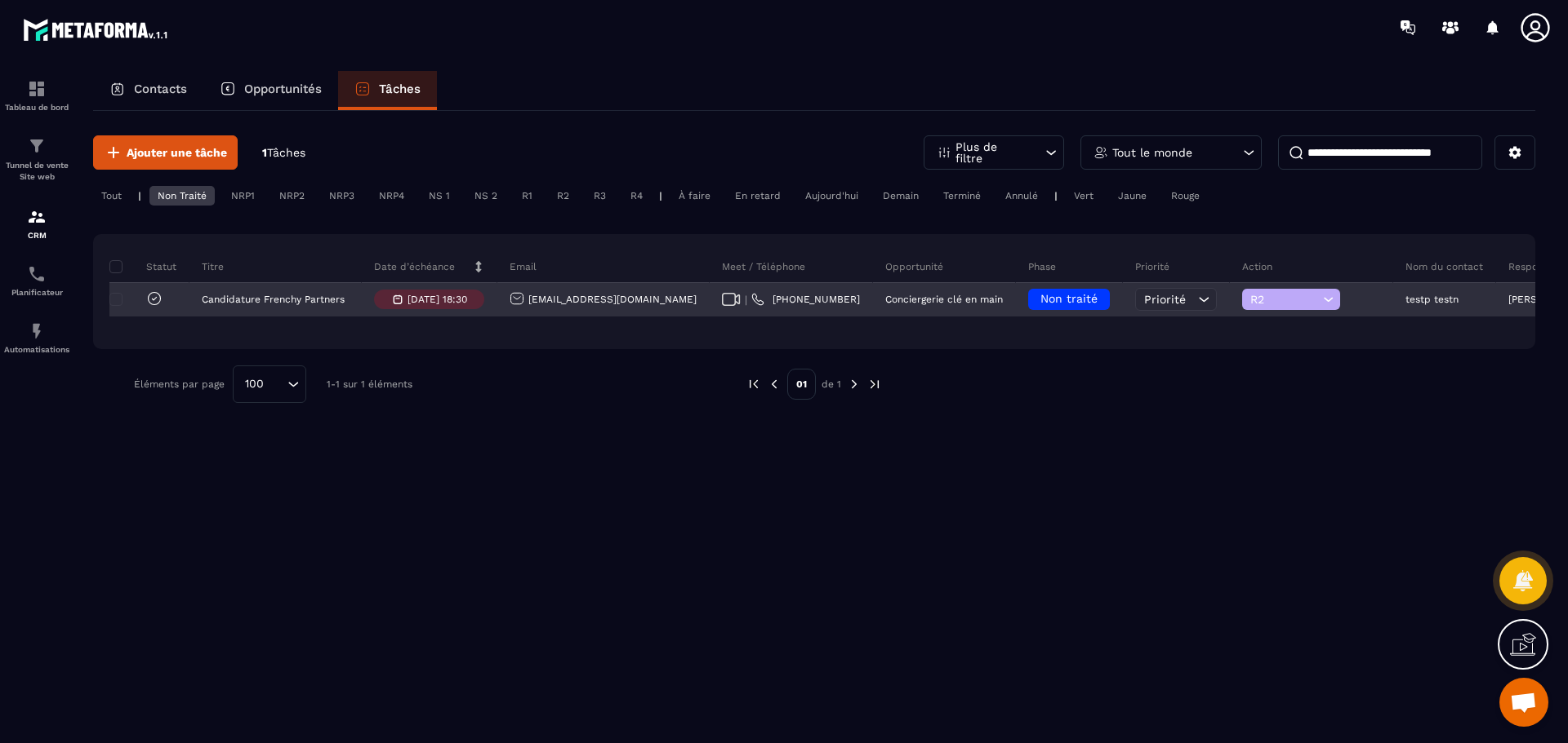
click at [1028, 291] on div "Non traité" at bounding box center [1068, 300] width 82 height 21
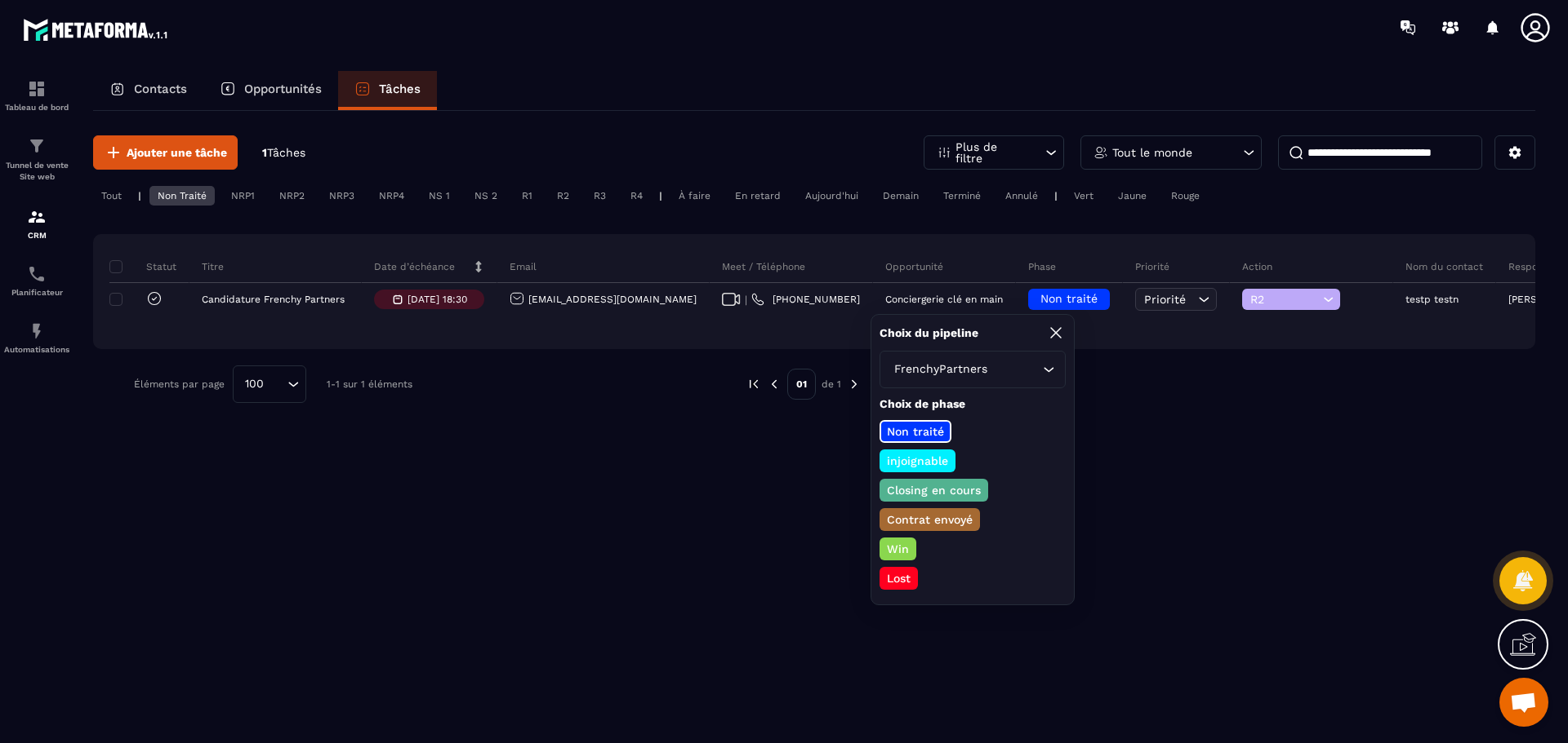
click at [951, 519] on p "Contrat envoyé" at bounding box center [930, 519] width 91 height 16
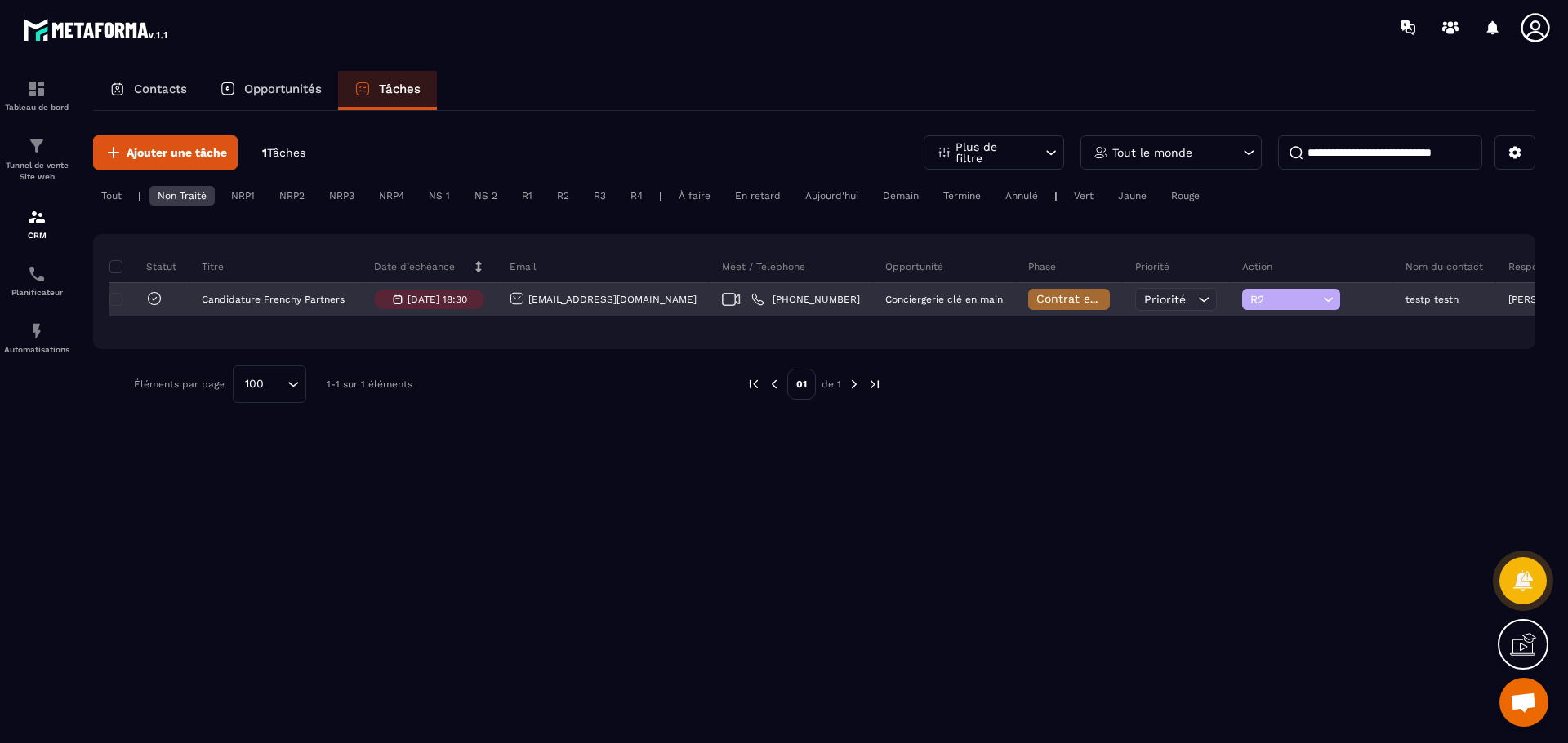
drag, startPoint x: 930, startPoint y: 307, endPoint x: 915, endPoint y: 331, distance: 28.3
click at [1015, 311] on div "Contrat envoyé" at bounding box center [1068, 301] width 107 height 33
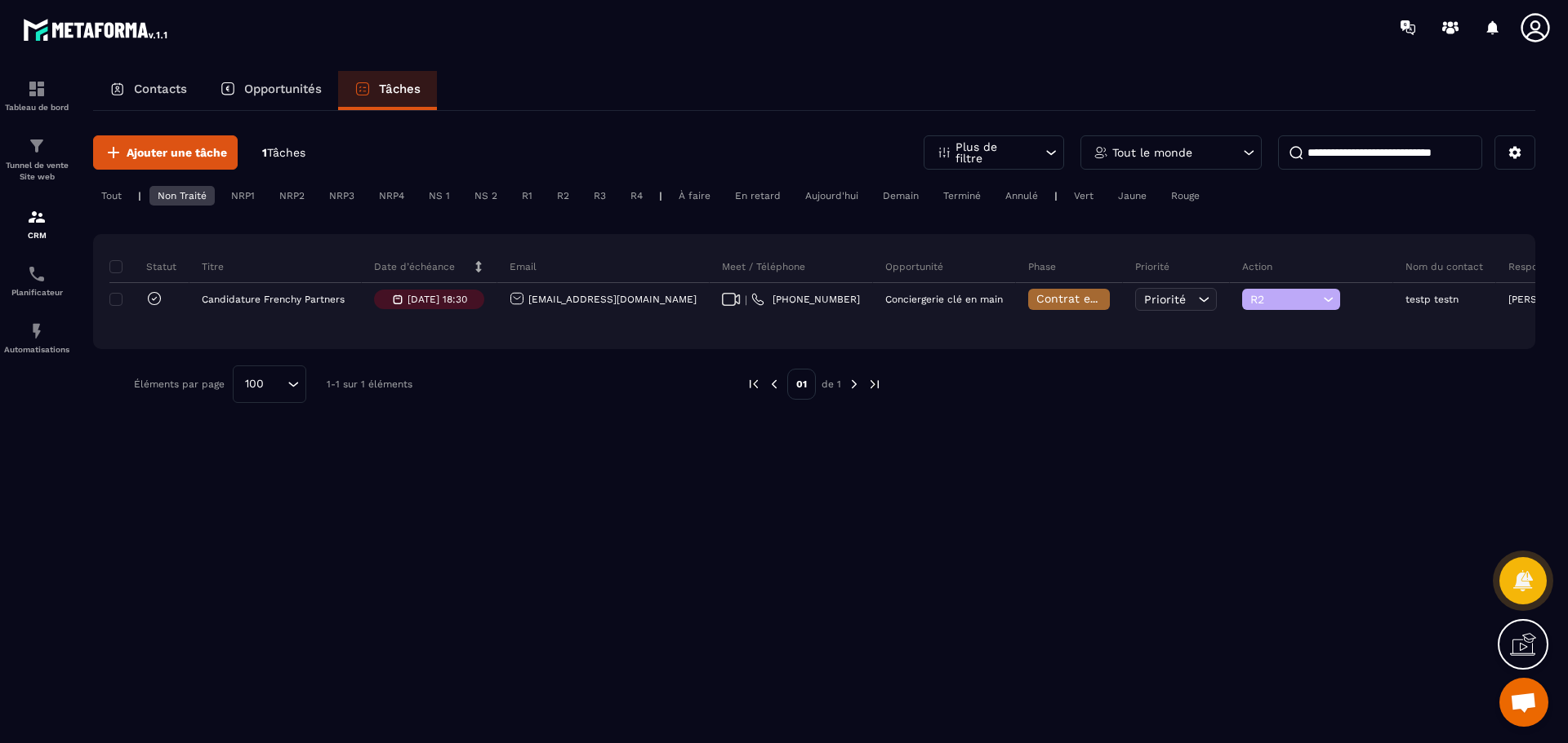
click at [1062, 592] on div "Ajouter une tâche 1 Tâches Plus de filtre Tout le monde Tout | Non Traité NRP1 …" at bounding box center [814, 426] width 1442 height 630
click at [1521, 151] on icon at bounding box center [1514, 152] width 14 height 14
click at [1308, 151] on input at bounding box center [1380, 153] width 204 height 35
click at [1000, 156] on p "Plus de filtre" at bounding box center [991, 152] width 72 height 23
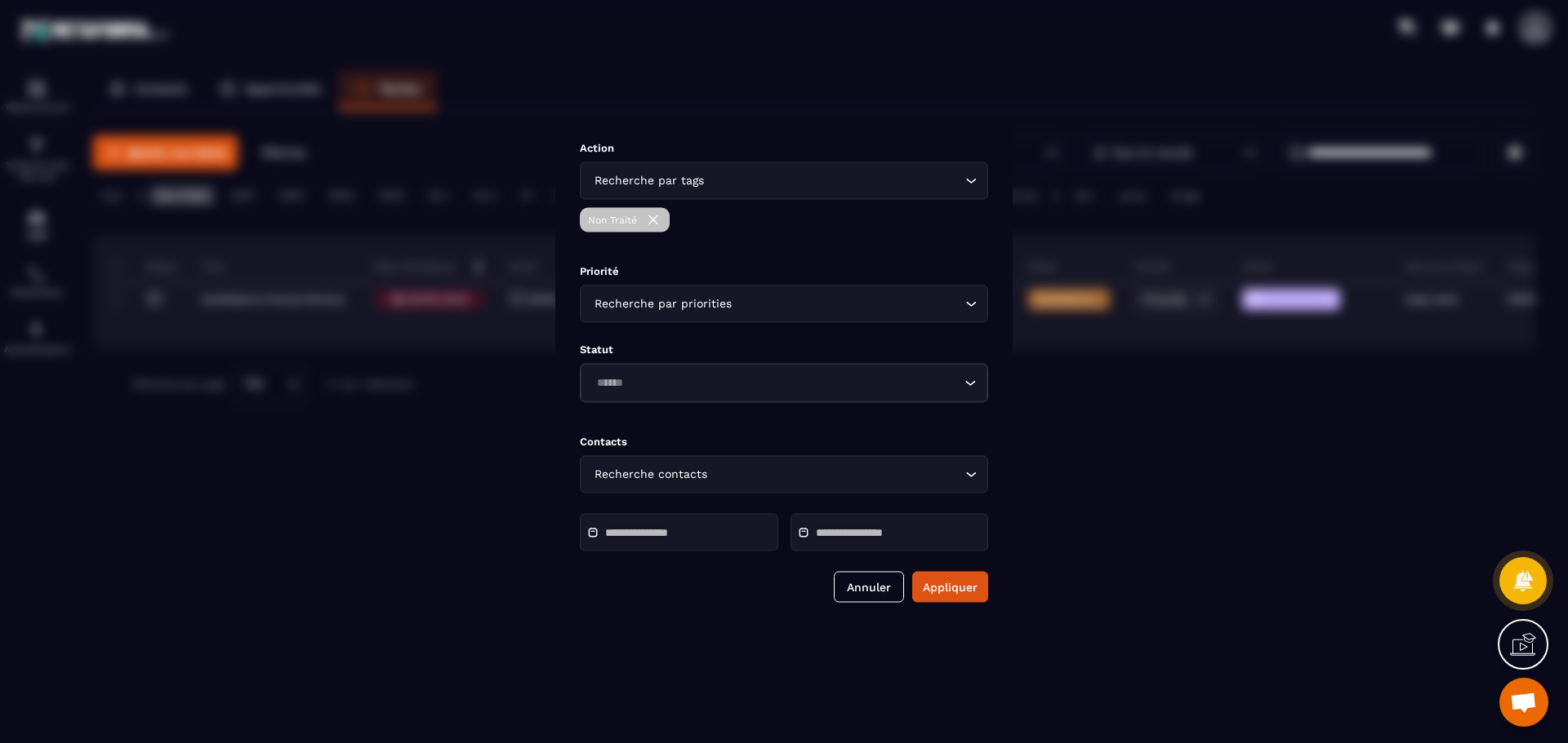
click at [1191, 494] on div "Modal window" at bounding box center [784, 371] width 1568 height 743
